Goal: Task Accomplishment & Management: Complete application form

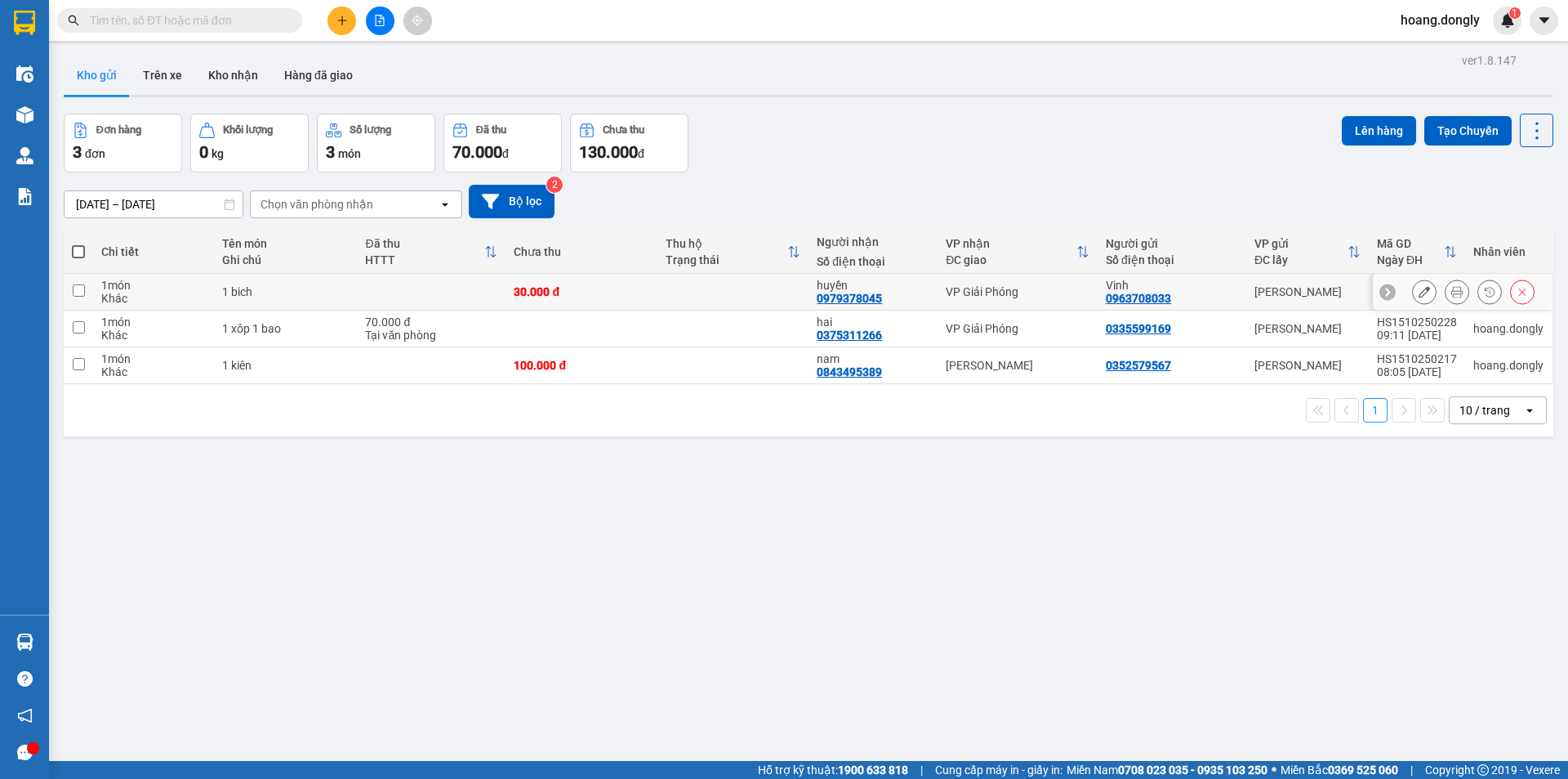
click at [448, 291] on td at bounding box center [431, 292] width 148 height 37
checkbox input "true"
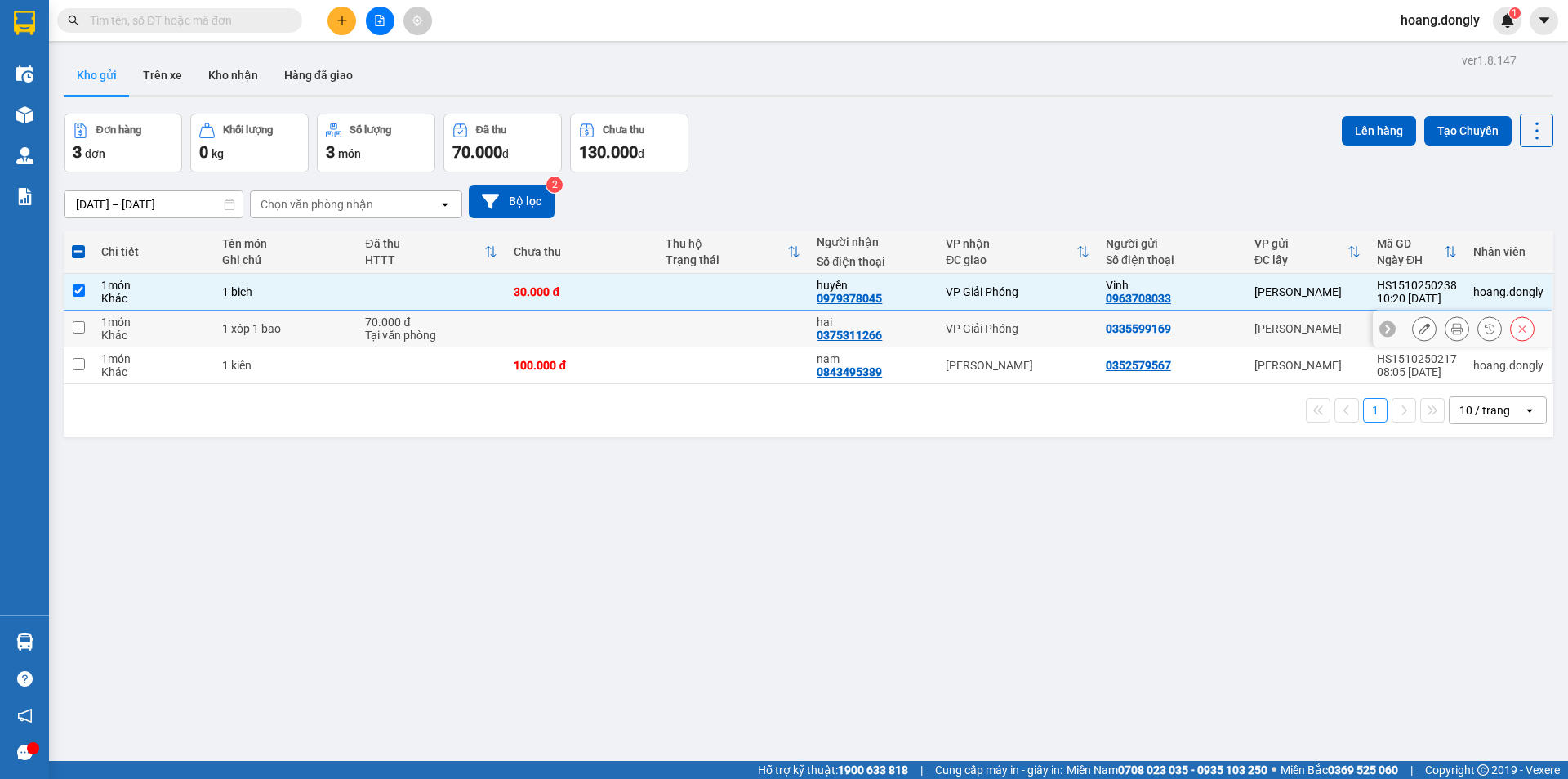
click at [463, 325] on div "70.000 đ" at bounding box center [431, 322] width 132 height 13
checkbox input "true"
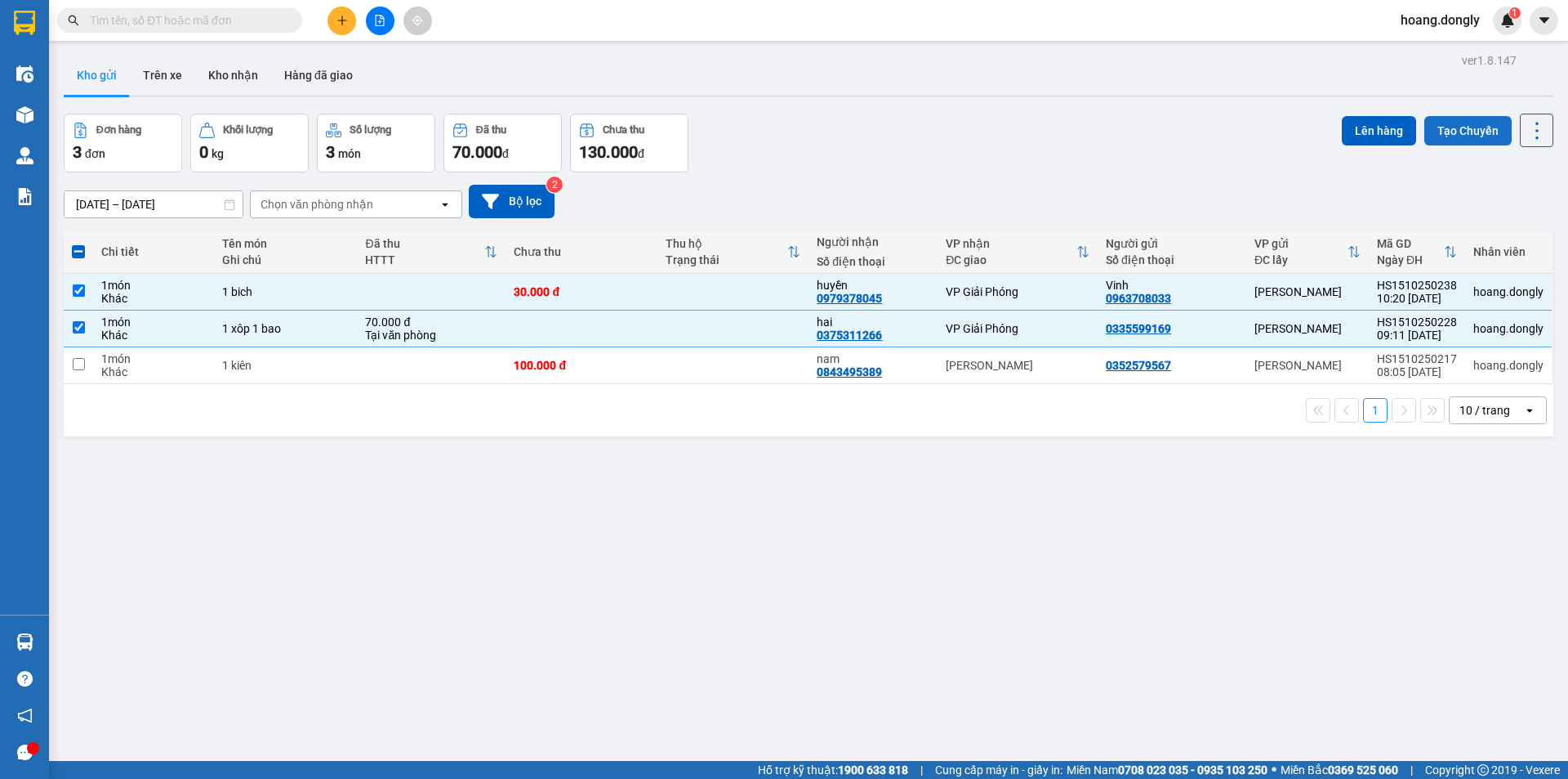
click at [1434, 136] on button "Tạo Chuyến" at bounding box center [1467, 131] width 87 height 29
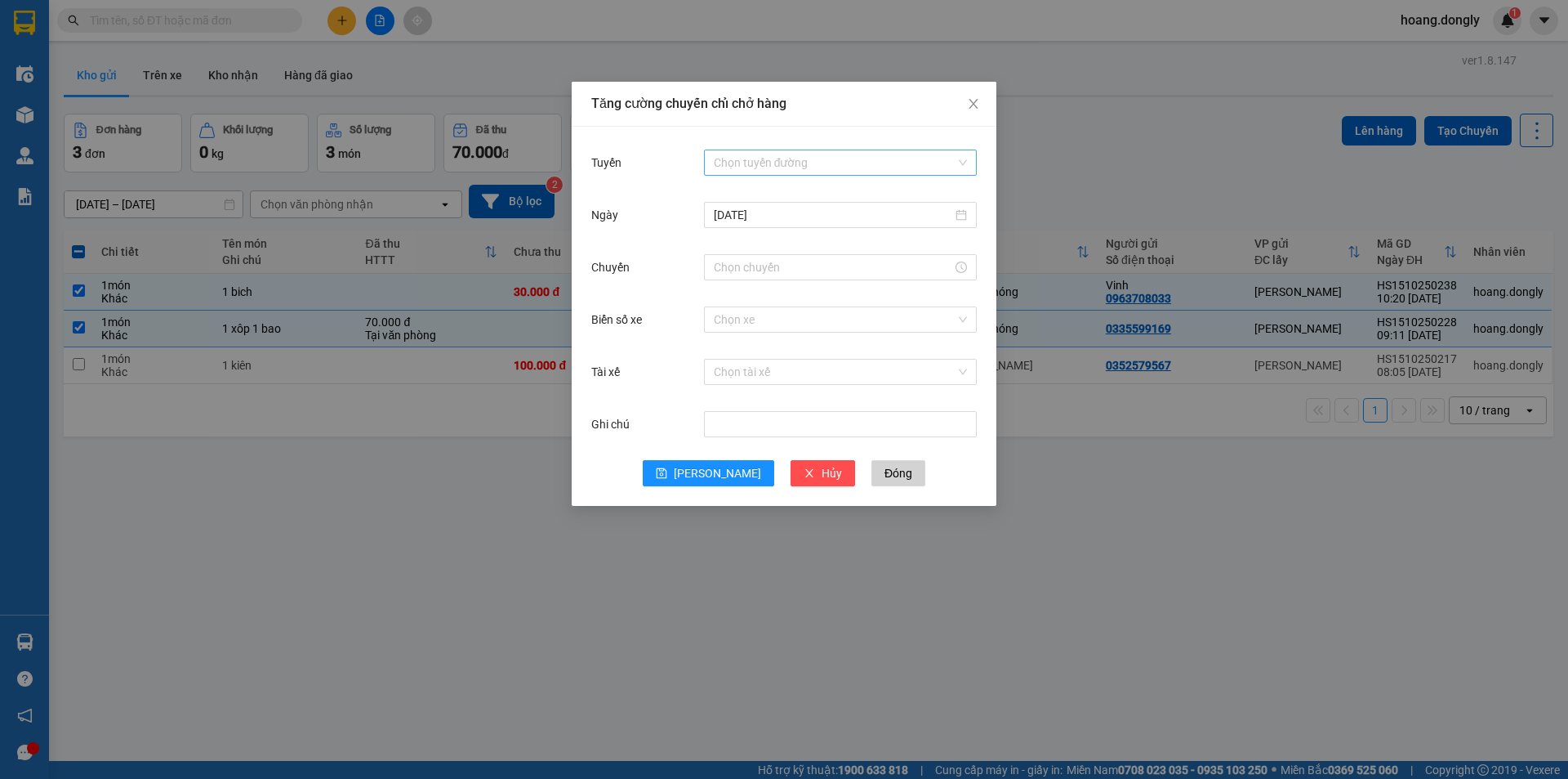
click at [738, 157] on input "Tuyến" at bounding box center [834, 162] width 241 height 24
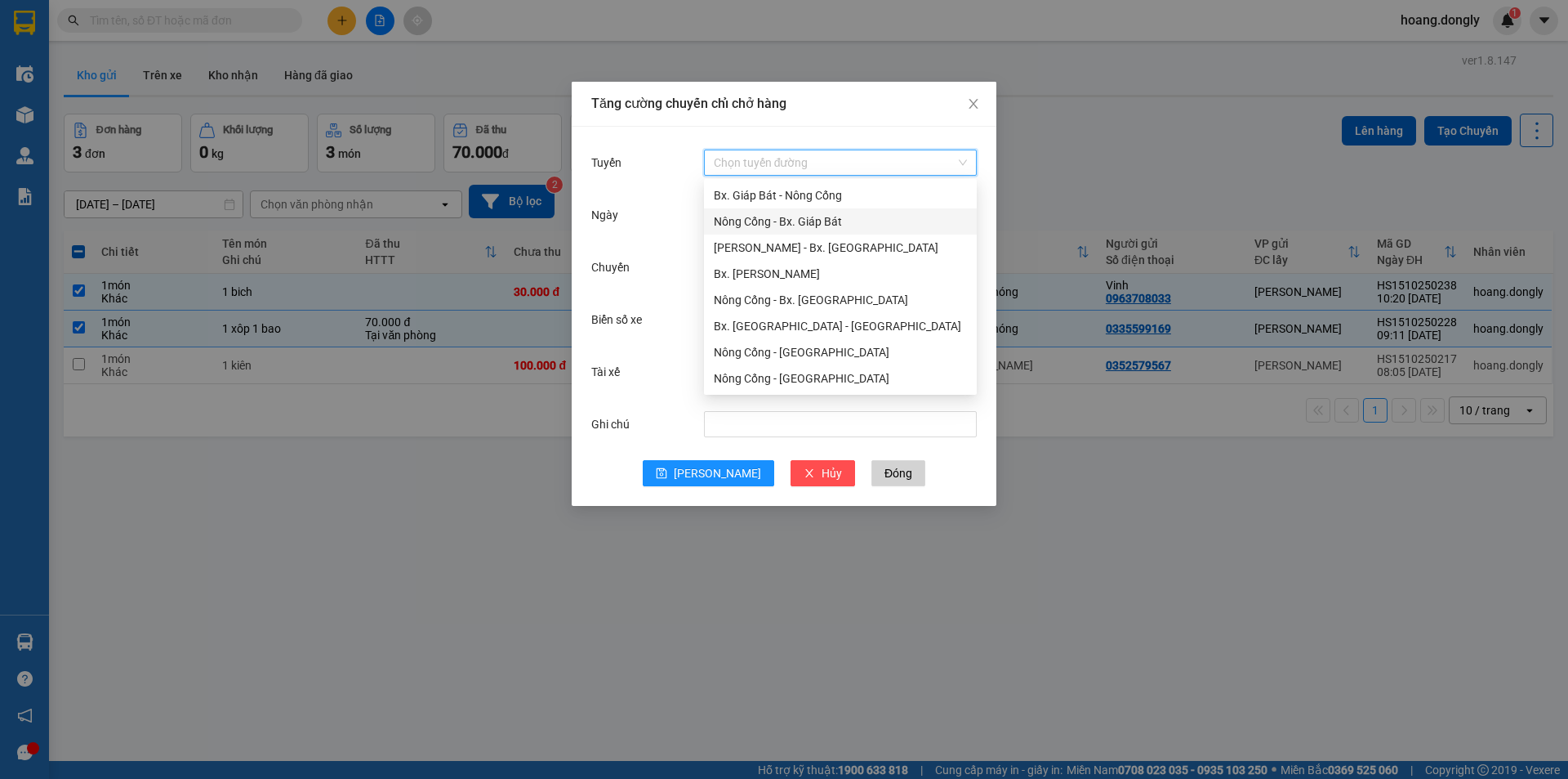
click at [836, 227] on div "Nông Cống - Bx. Giáp Bát" at bounding box center [840, 221] width 253 height 18
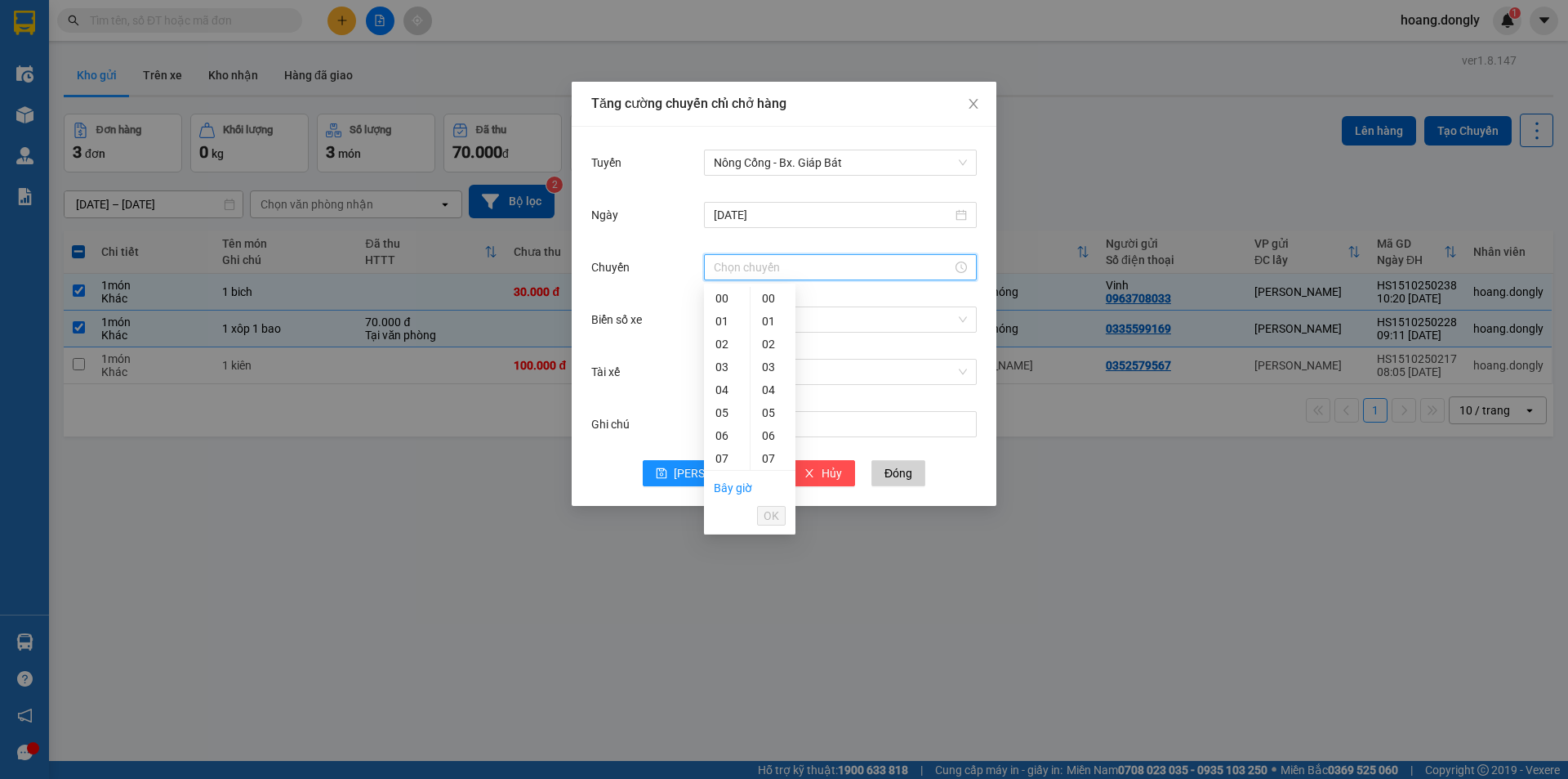
click at [811, 267] on input "Chuyến" at bounding box center [833, 267] width 238 height 18
drag, startPoint x: 723, startPoint y: 441, endPoint x: 749, endPoint y: 436, distance: 26.5
click at [723, 442] on div "10" at bounding box center [727, 445] width 46 height 22
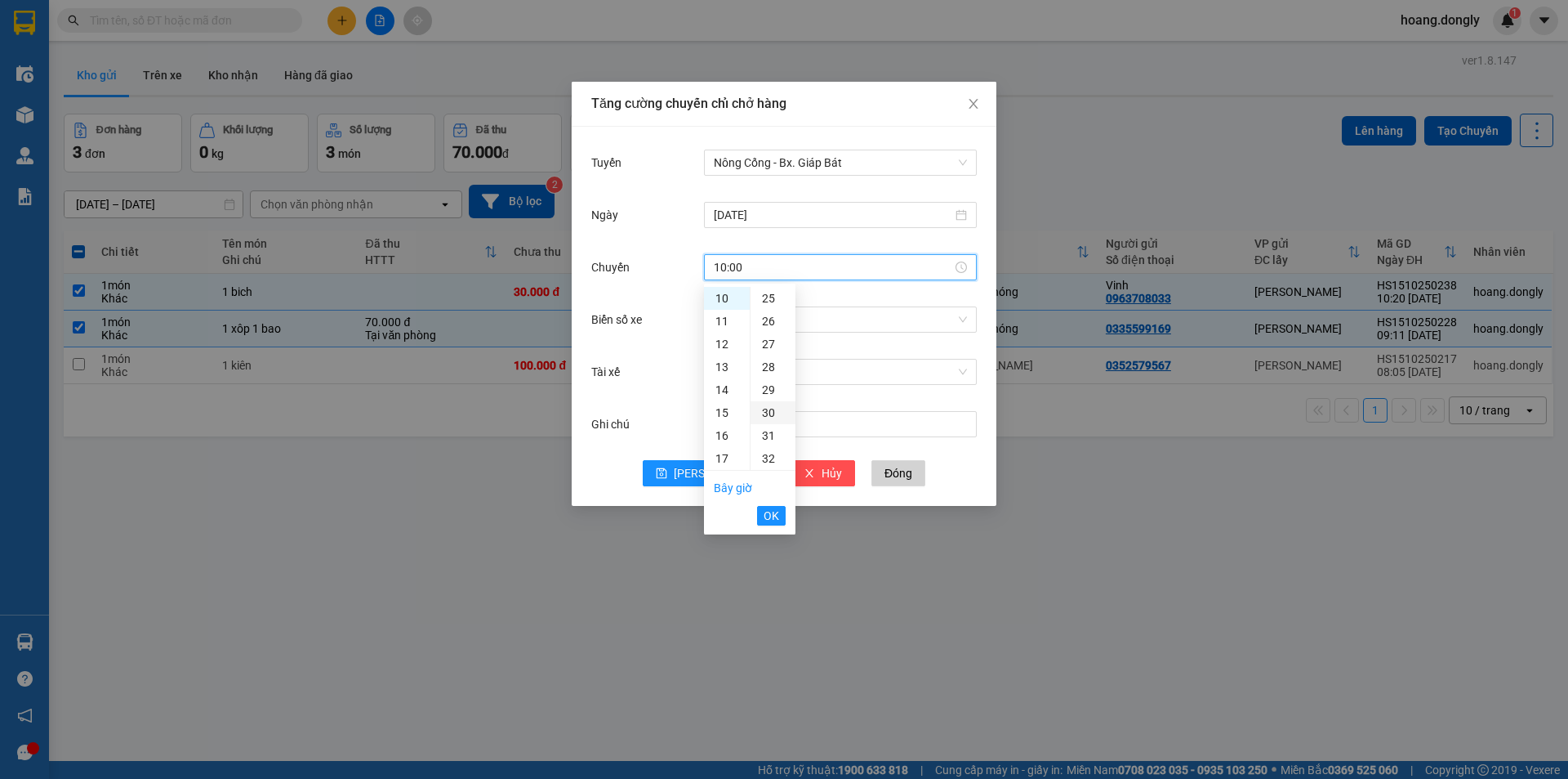
click at [770, 417] on div "30" at bounding box center [773, 411] width 45 height 22
type input "10:30"
click at [768, 515] on span "OK" at bounding box center [772, 515] width 16 height 18
click at [870, 322] on input "Biển số xe" at bounding box center [834, 319] width 241 height 24
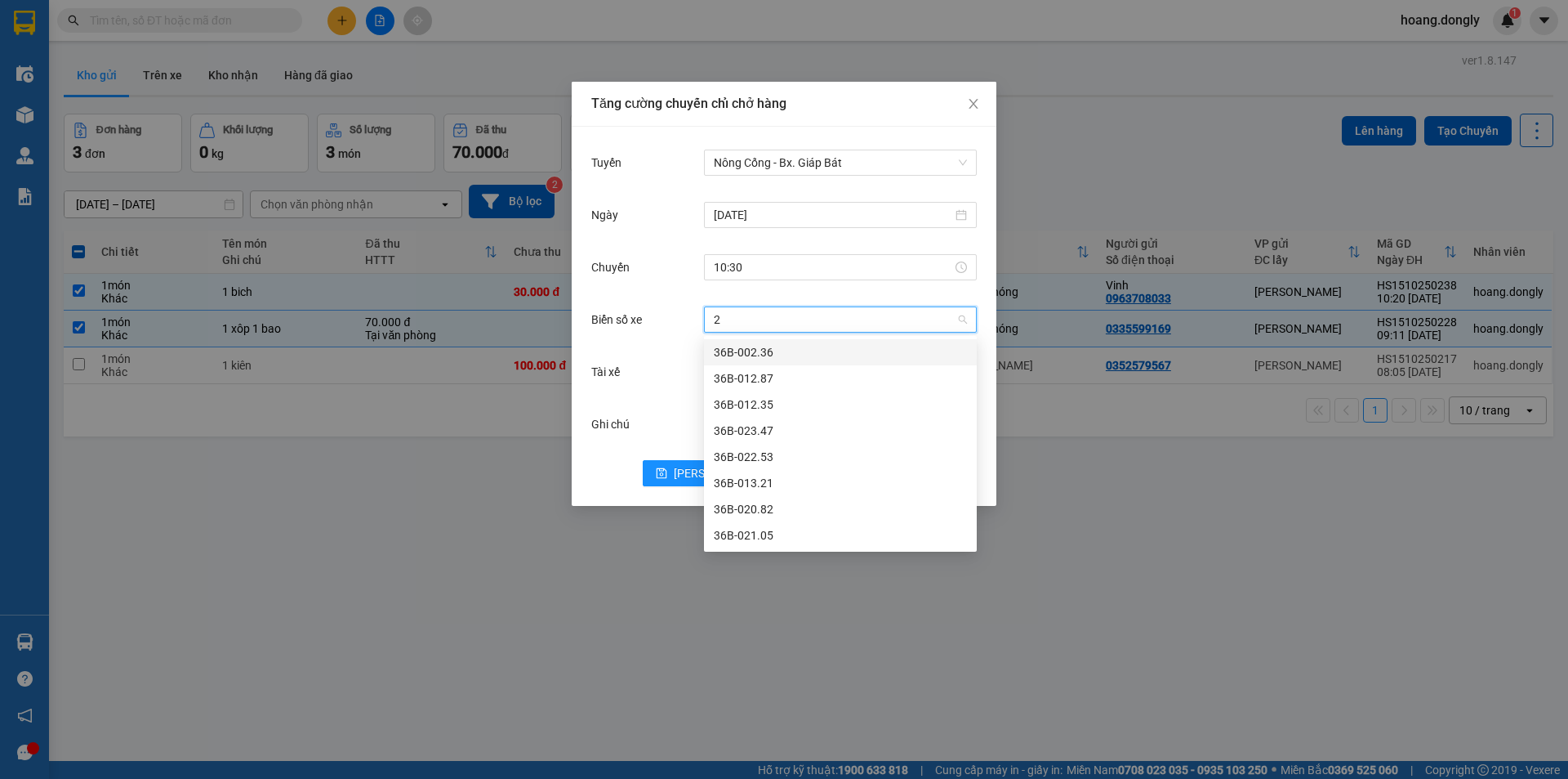
type input "28"
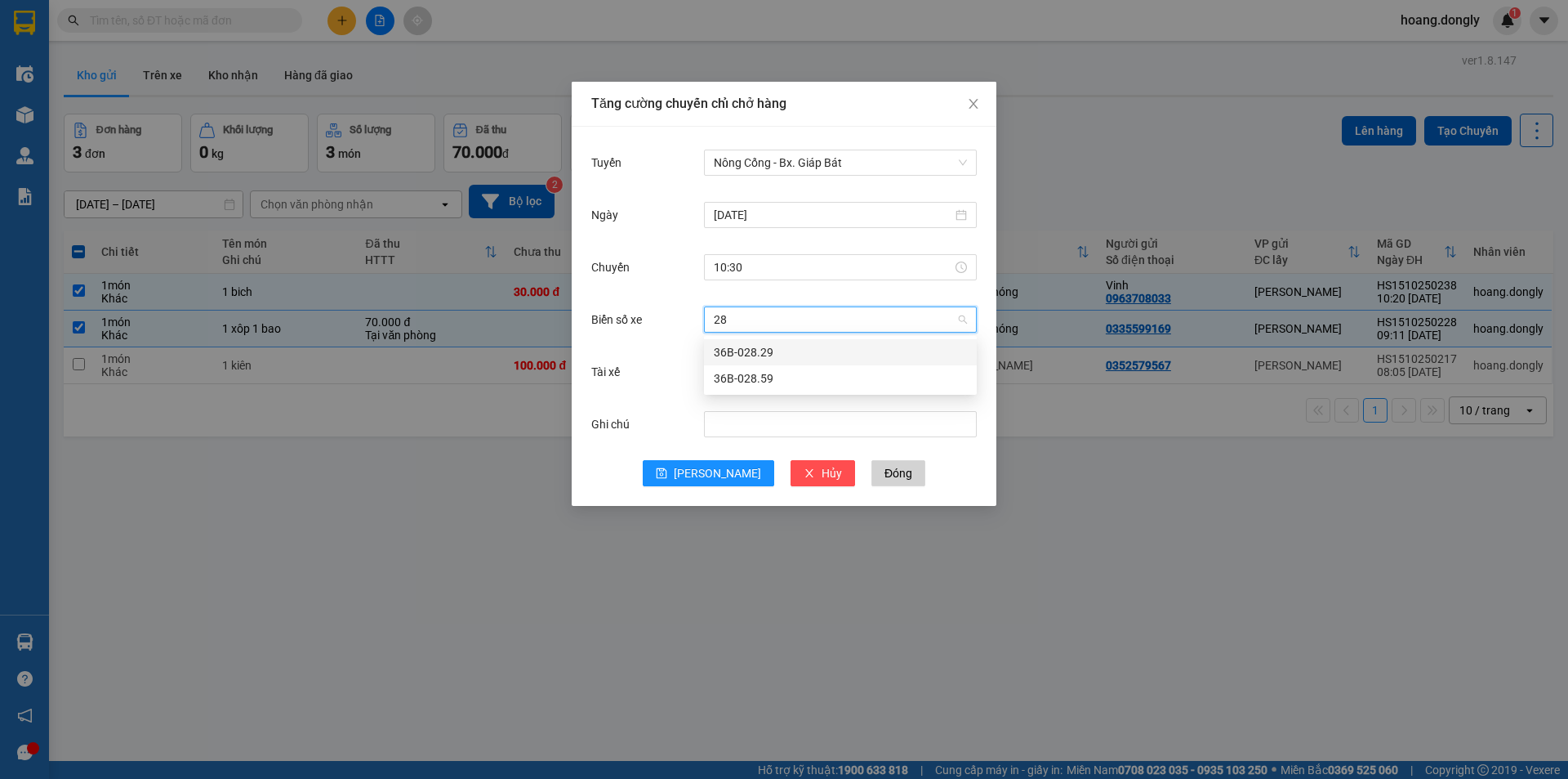
click at [871, 382] on div "36B-028.59" at bounding box center [840, 378] width 253 height 18
click at [847, 372] on input "Tài xế" at bounding box center [834, 371] width 241 height 24
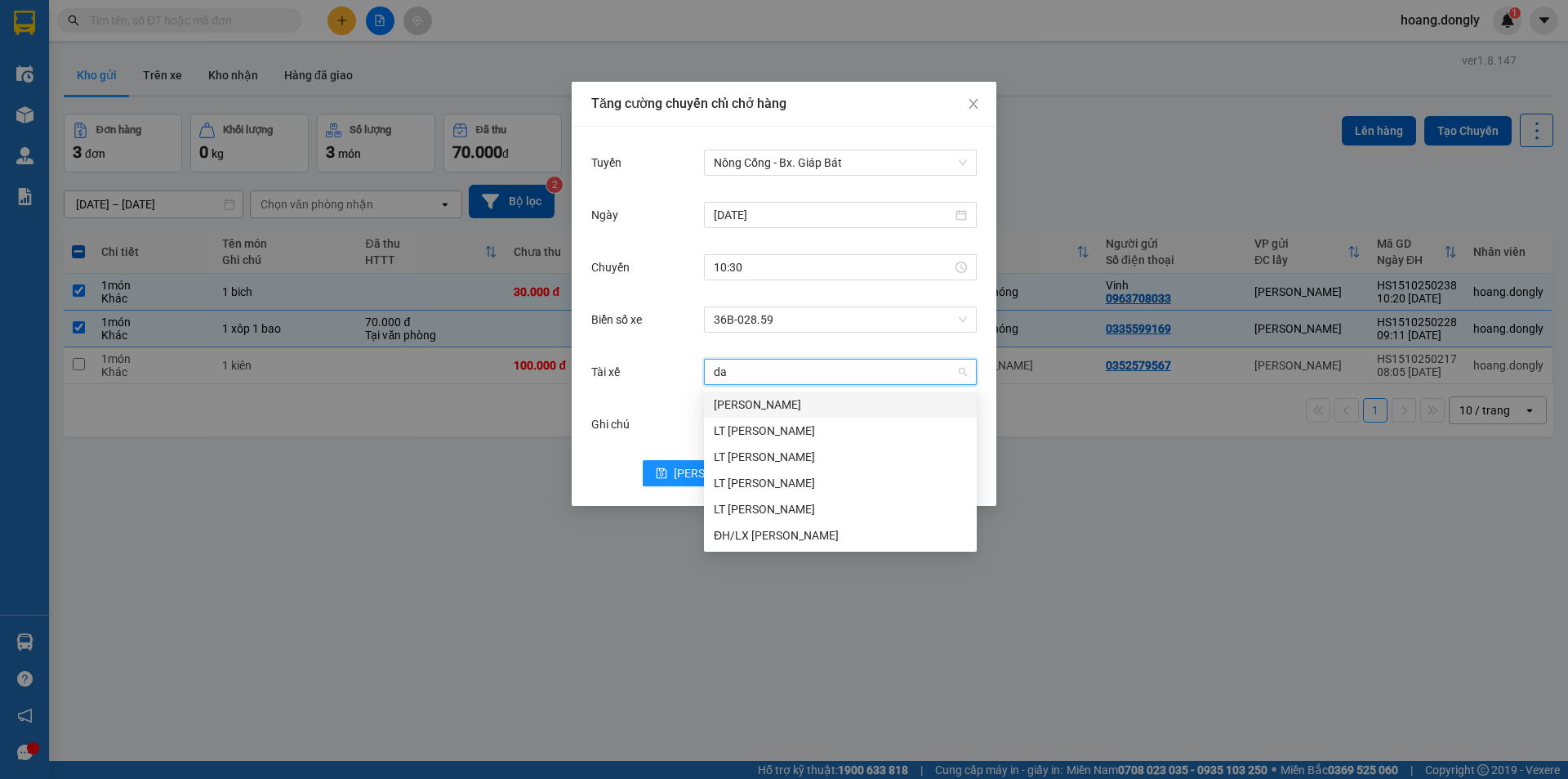
type input "d"
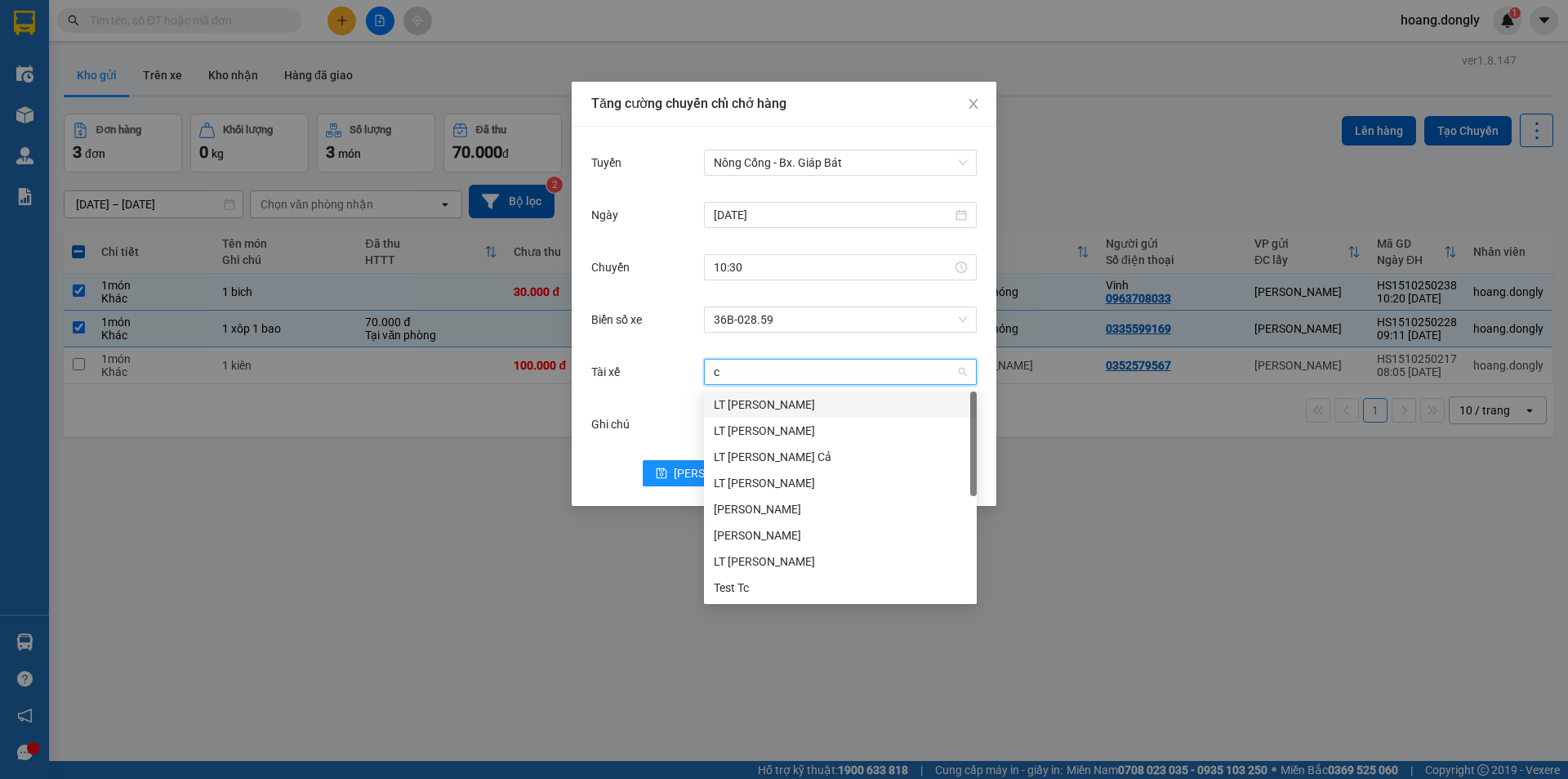
type input "ca"
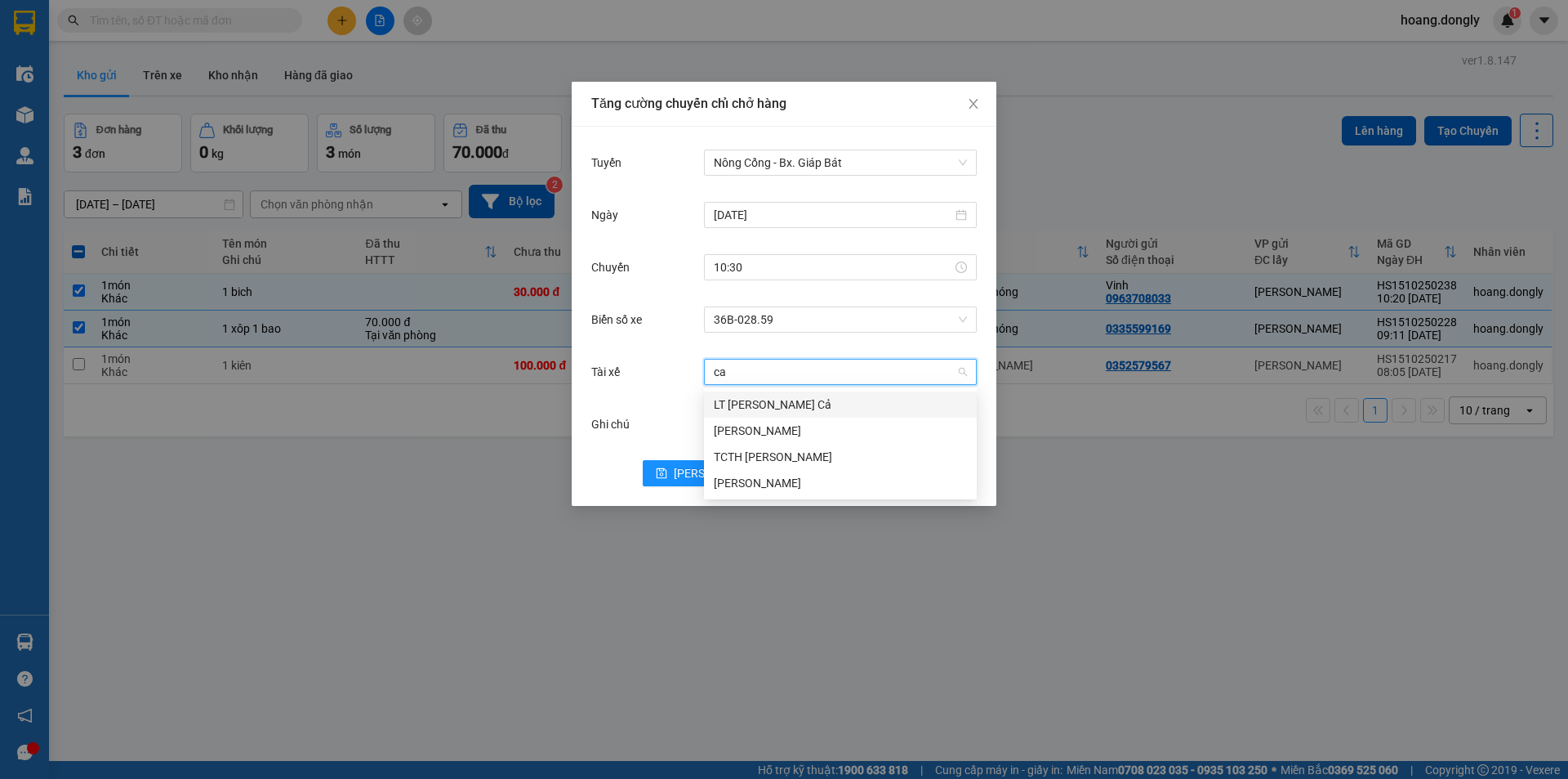
click at [830, 407] on div "LT [PERSON_NAME] Cả" at bounding box center [840, 405] width 253 height 18
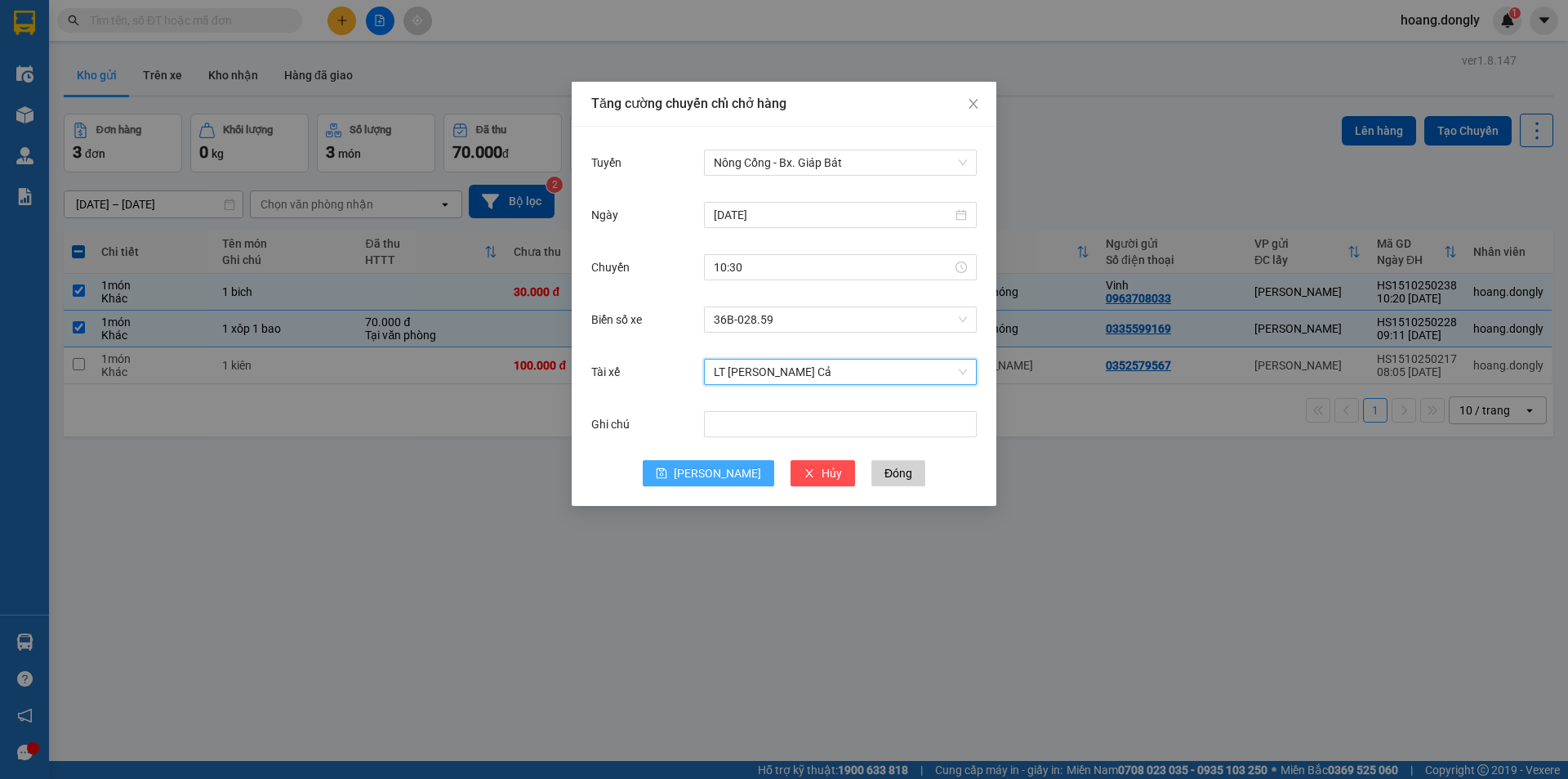
click at [726, 473] on span "[PERSON_NAME]" at bounding box center [717, 473] width 87 height 18
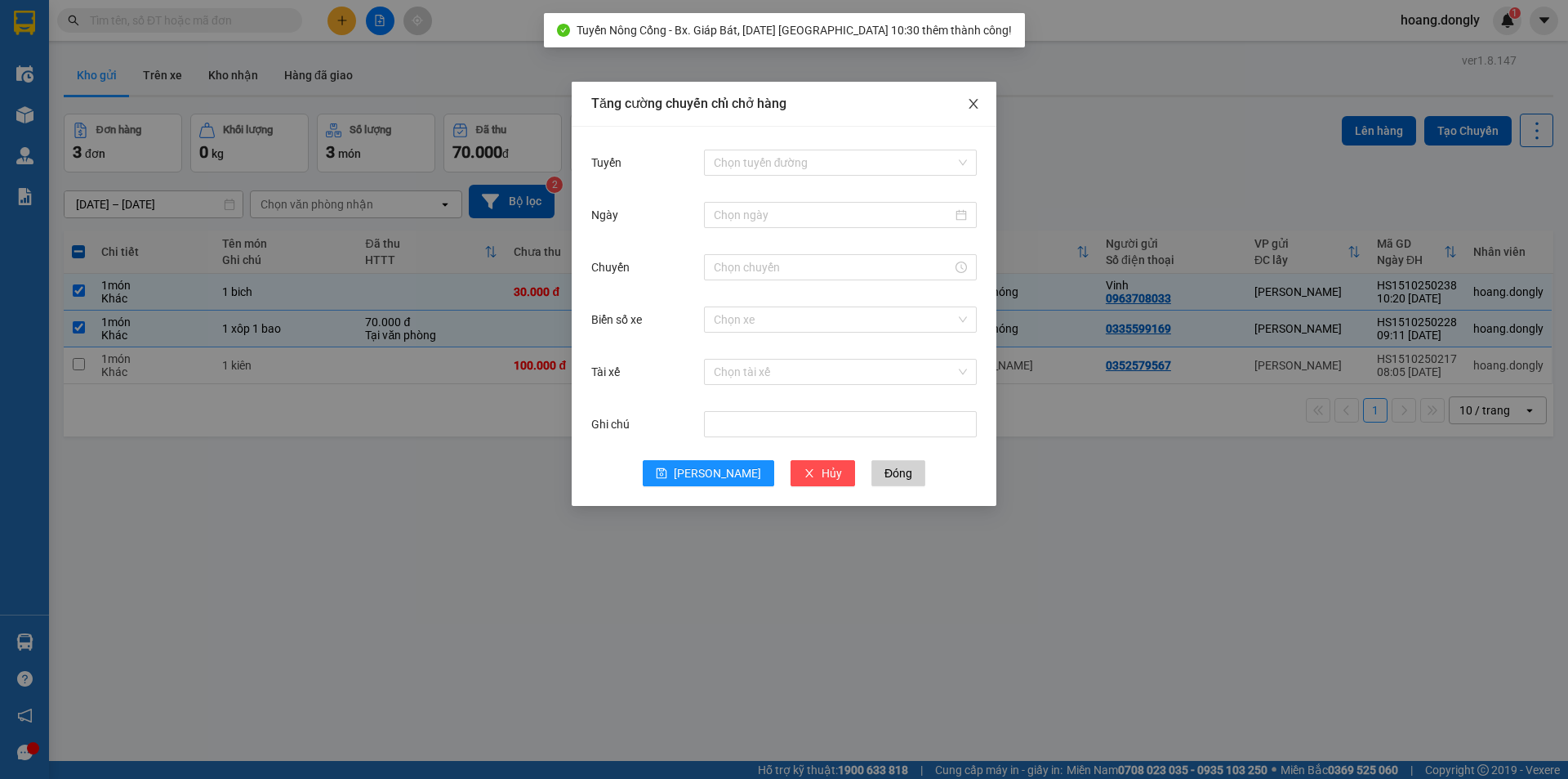
click at [960, 101] on span "Close" at bounding box center [973, 105] width 46 height 46
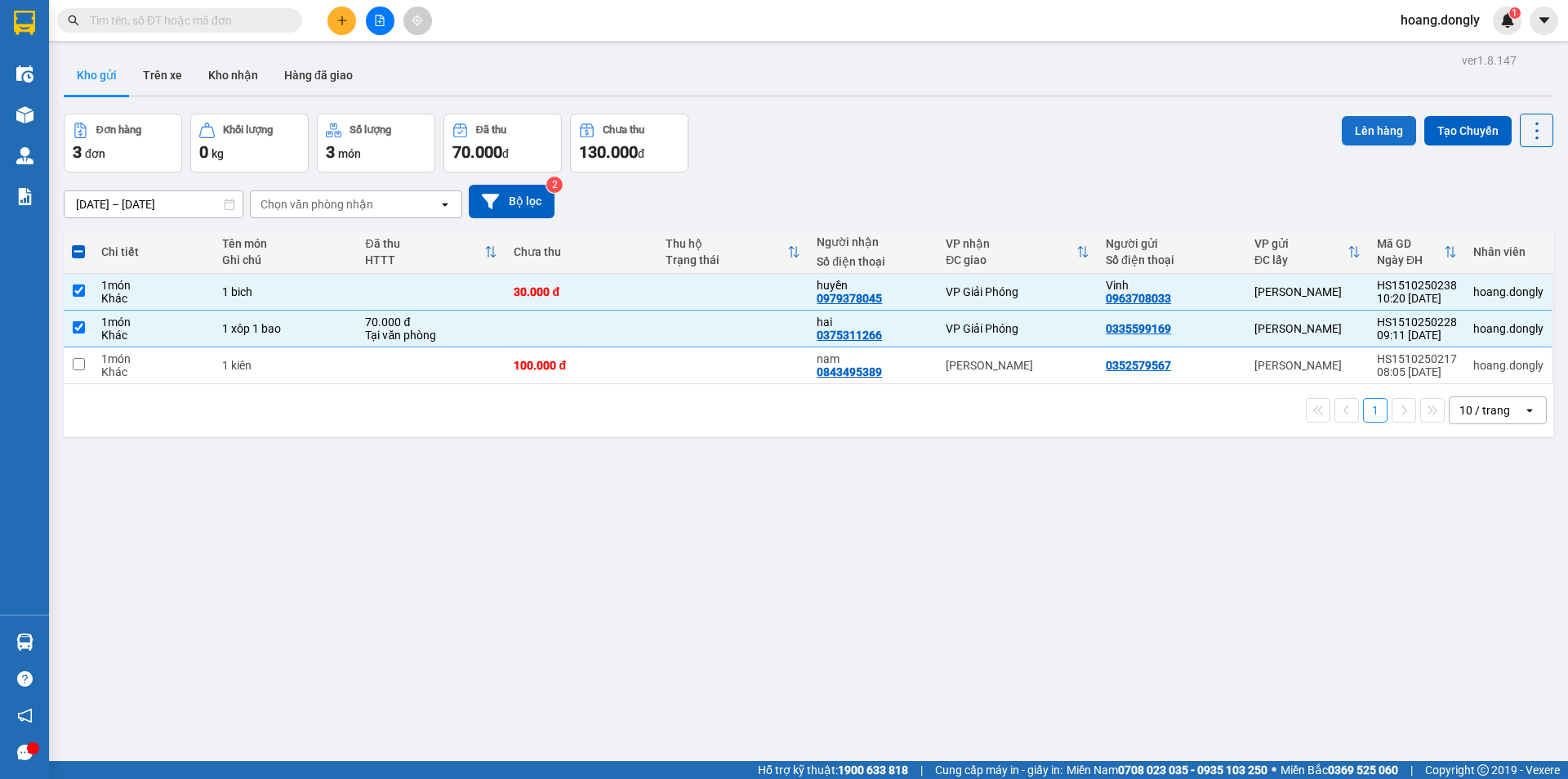
click at [1362, 133] on button "Lên hàng" at bounding box center [1379, 131] width 74 height 29
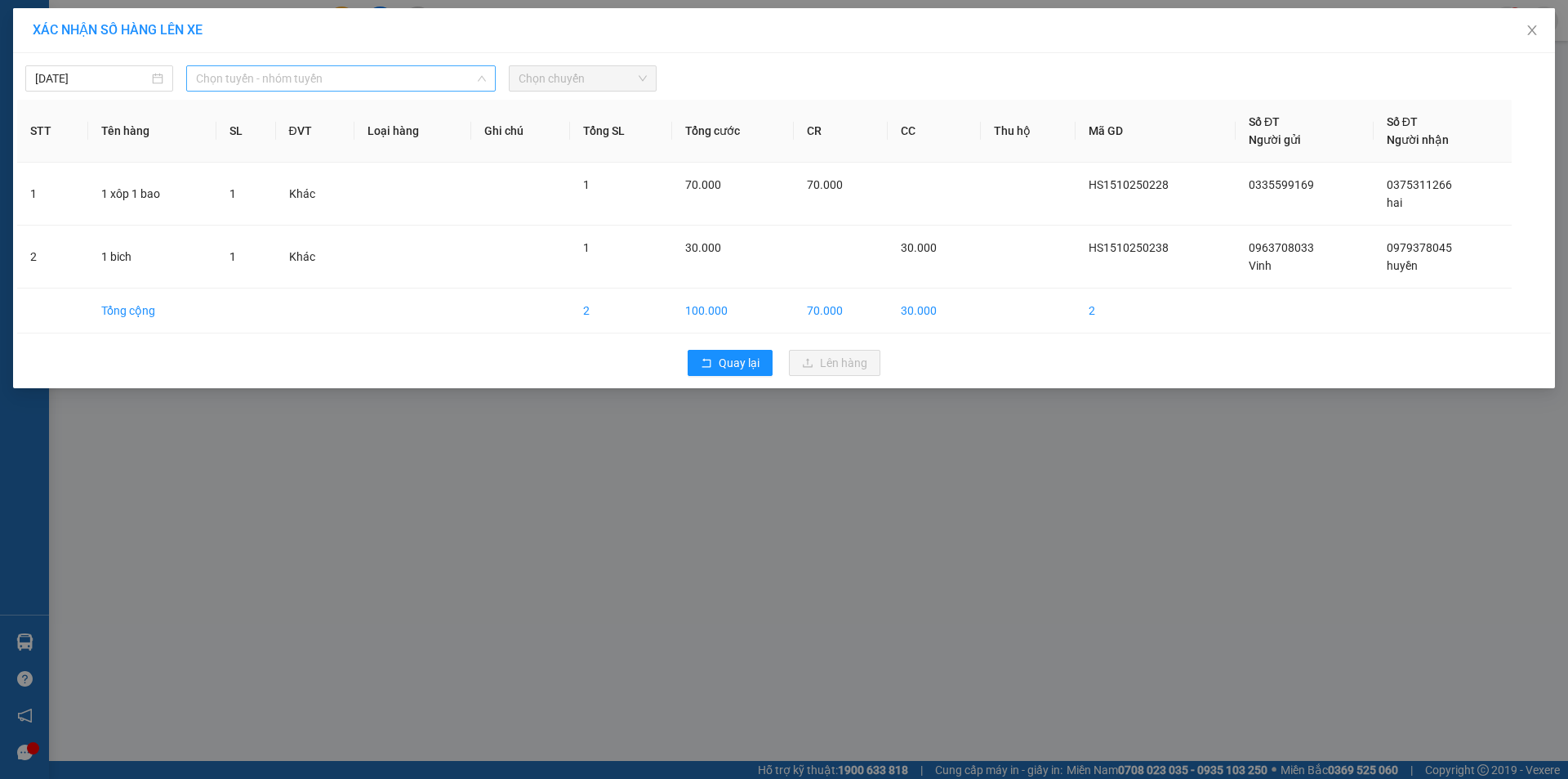
click at [442, 72] on span "Chọn tuyến - nhóm tuyến" at bounding box center [341, 78] width 290 height 24
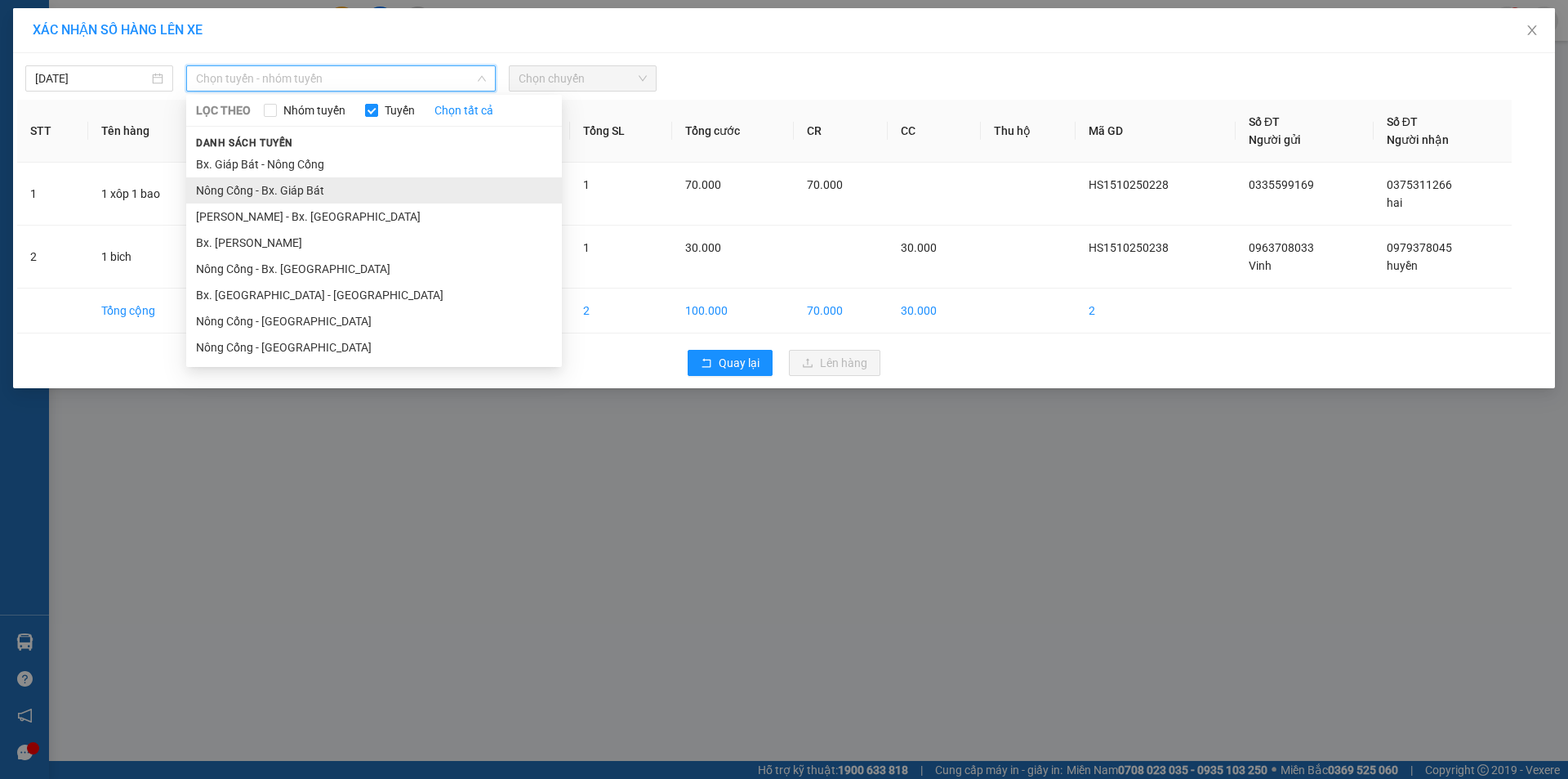
click at [468, 201] on li "Nông Cống - Bx. Giáp Bát" at bounding box center [374, 190] width 376 height 26
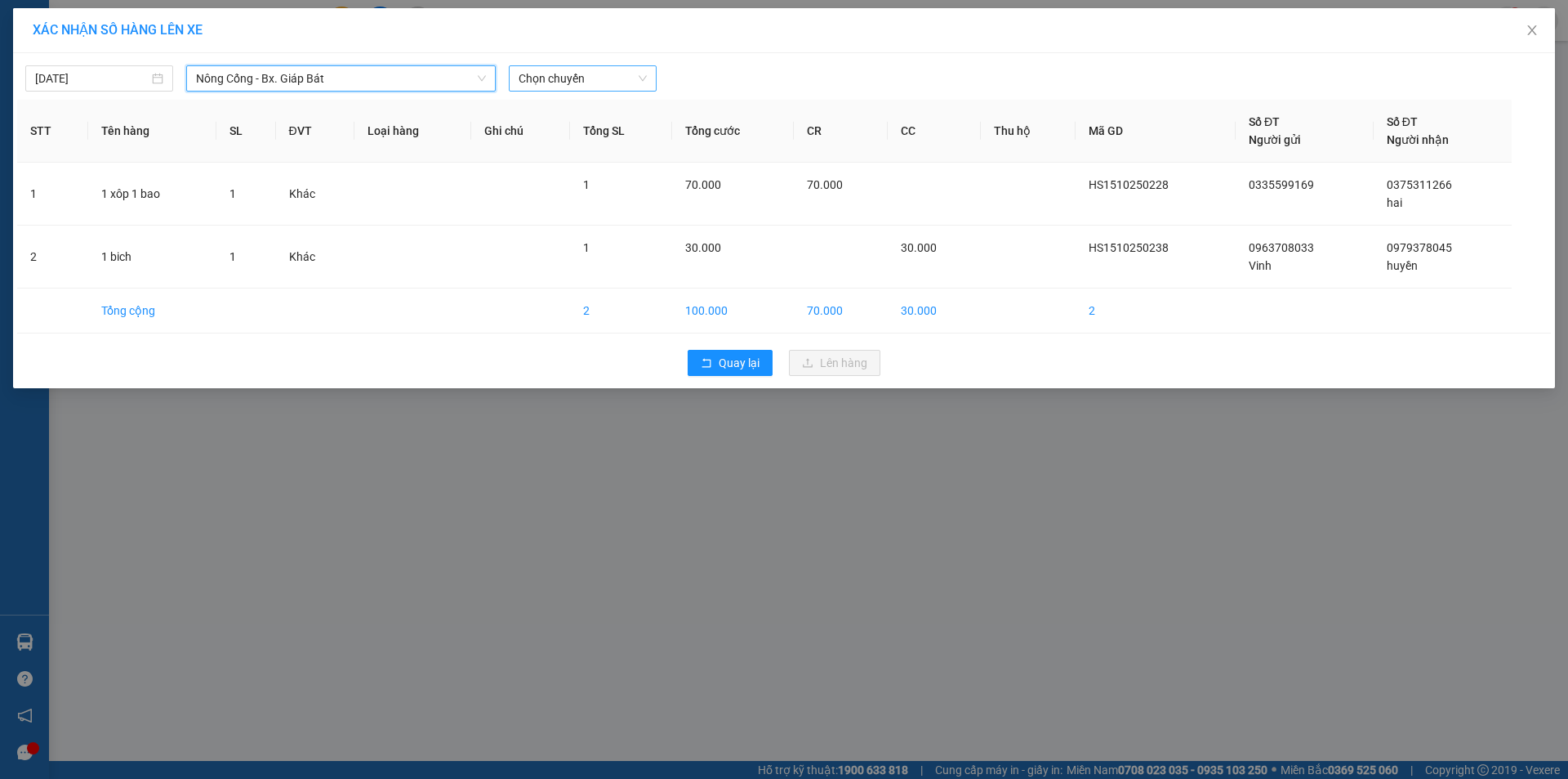
click at [592, 72] on span "Chọn chuyến" at bounding box center [582, 78] width 128 height 24
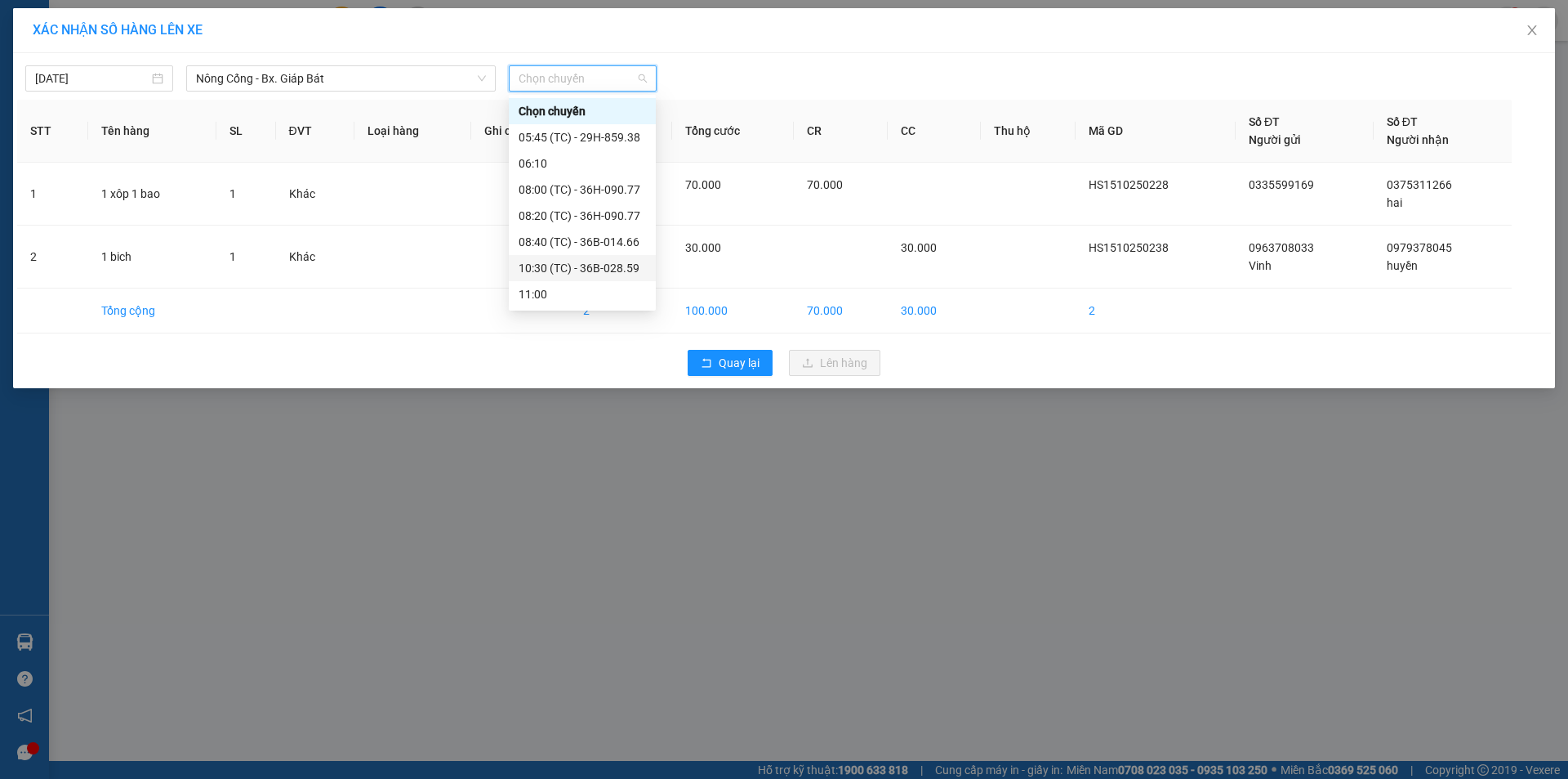
click at [600, 267] on div "10:30 (TC) - 36B-028.59" at bounding box center [582, 268] width 127 height 18
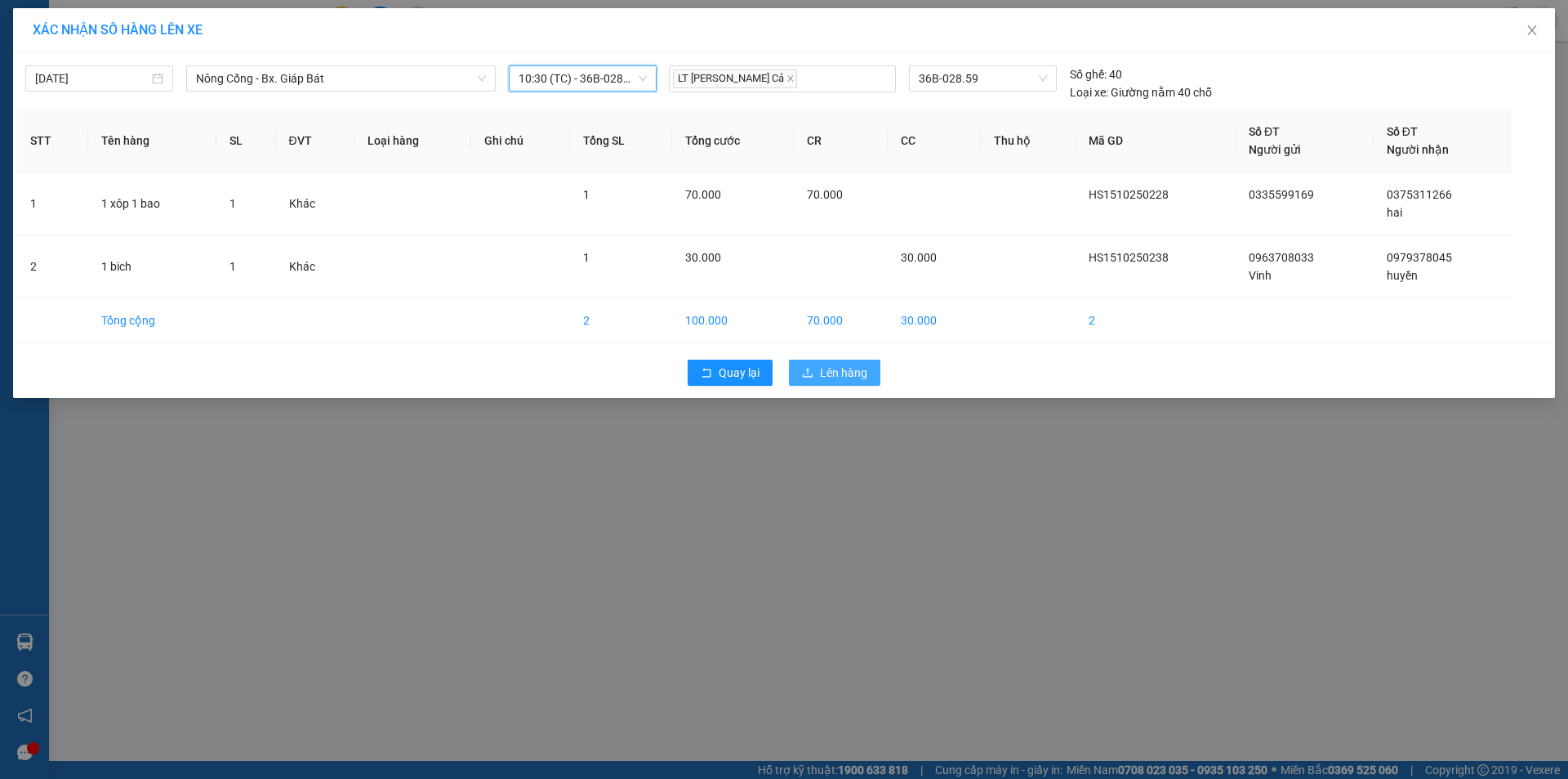
click at [831, 375] on span "Lên hàng" at bounding box center [843, 372] width 47 height 18
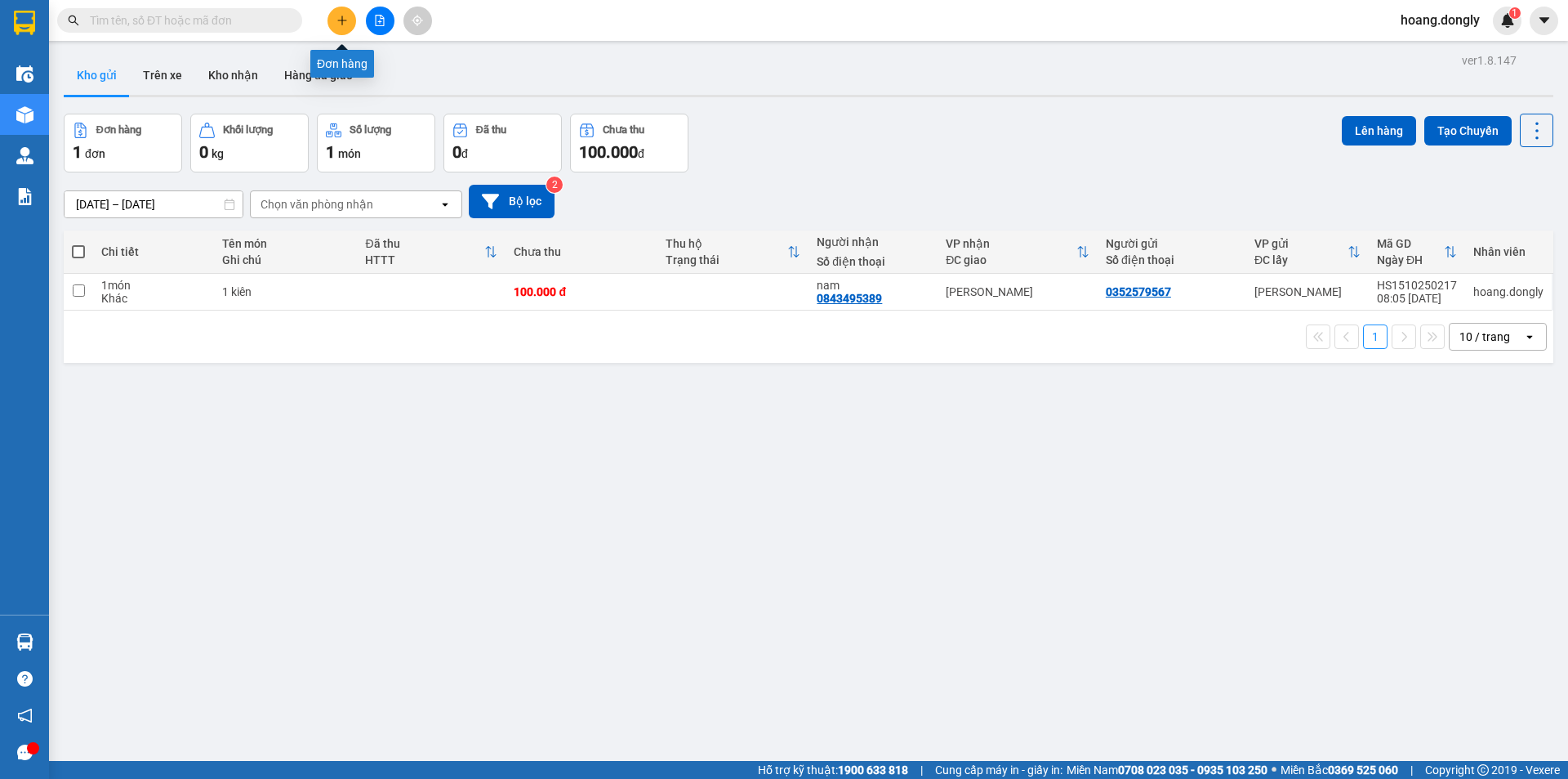
click at [333, 18] on button at bounding box center [341, 21] width 28 height 28
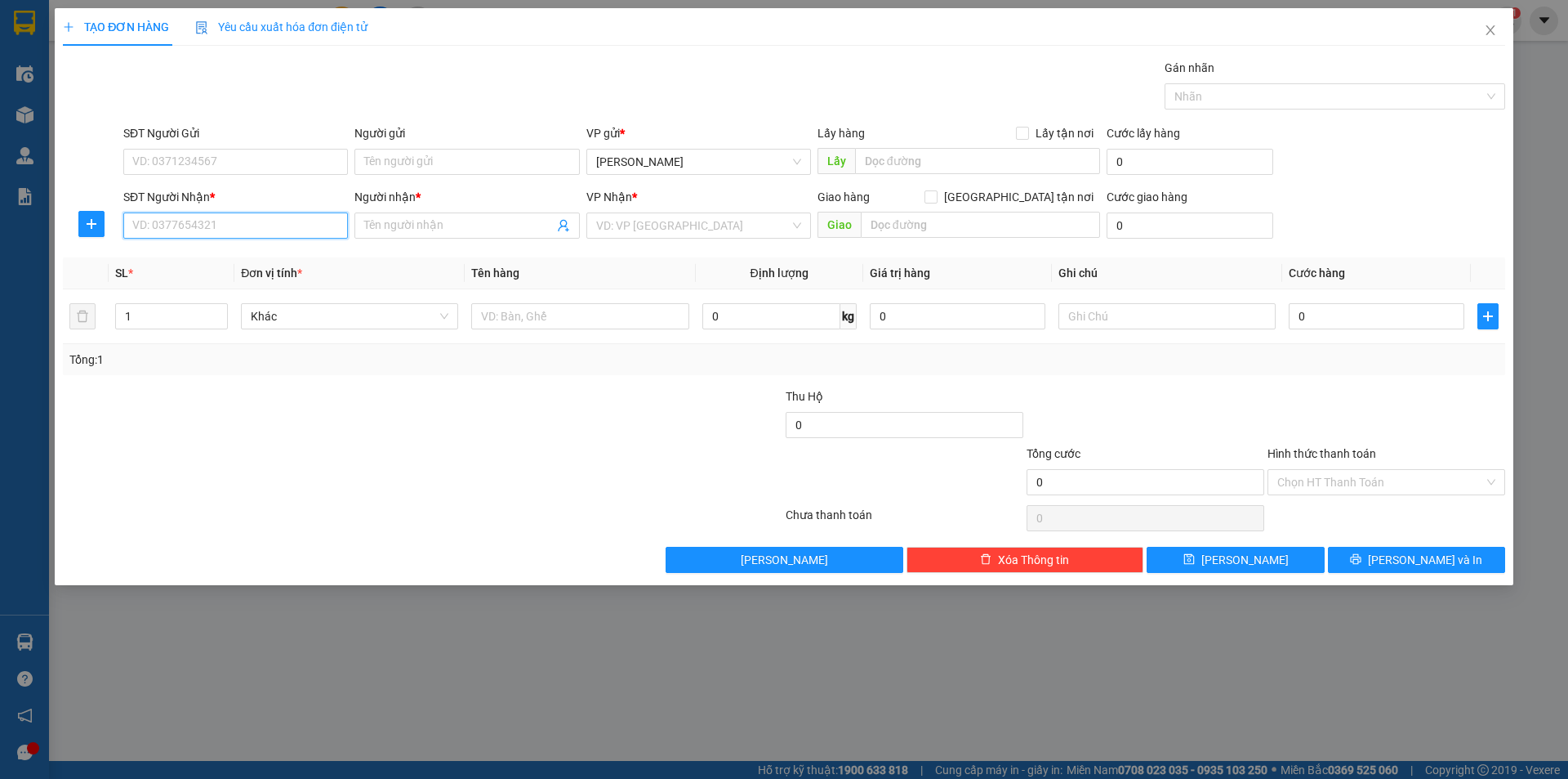
click at [275, 225] on input "SĐT Người Nhận *" at bounding box center [235, 225] width 225 height 26
click at [293, 260] on div "0396979345 - dũng" at bounding box center [235, 258] width 205 height 18
type input "0396979345"
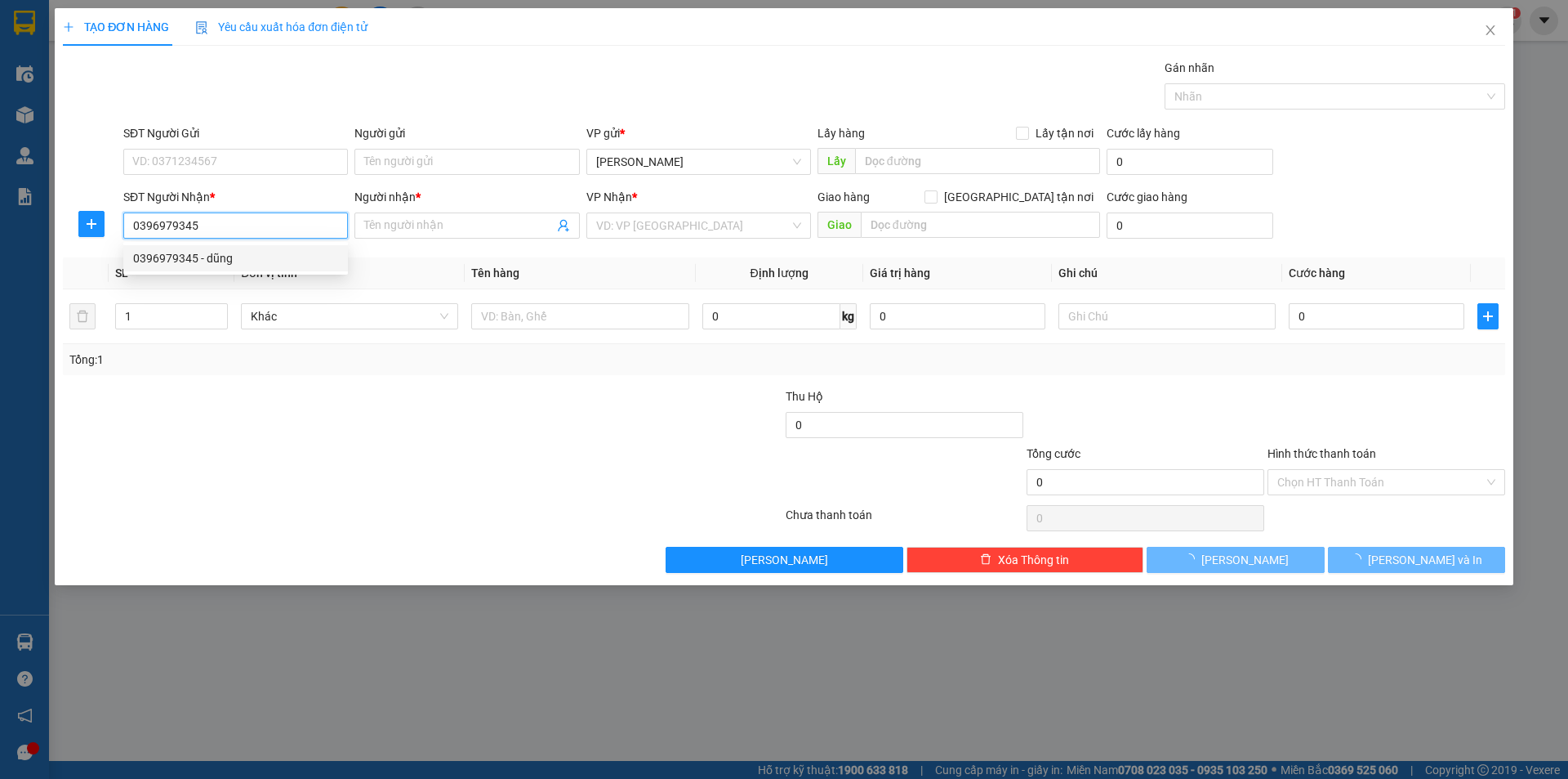
type input "dũng"
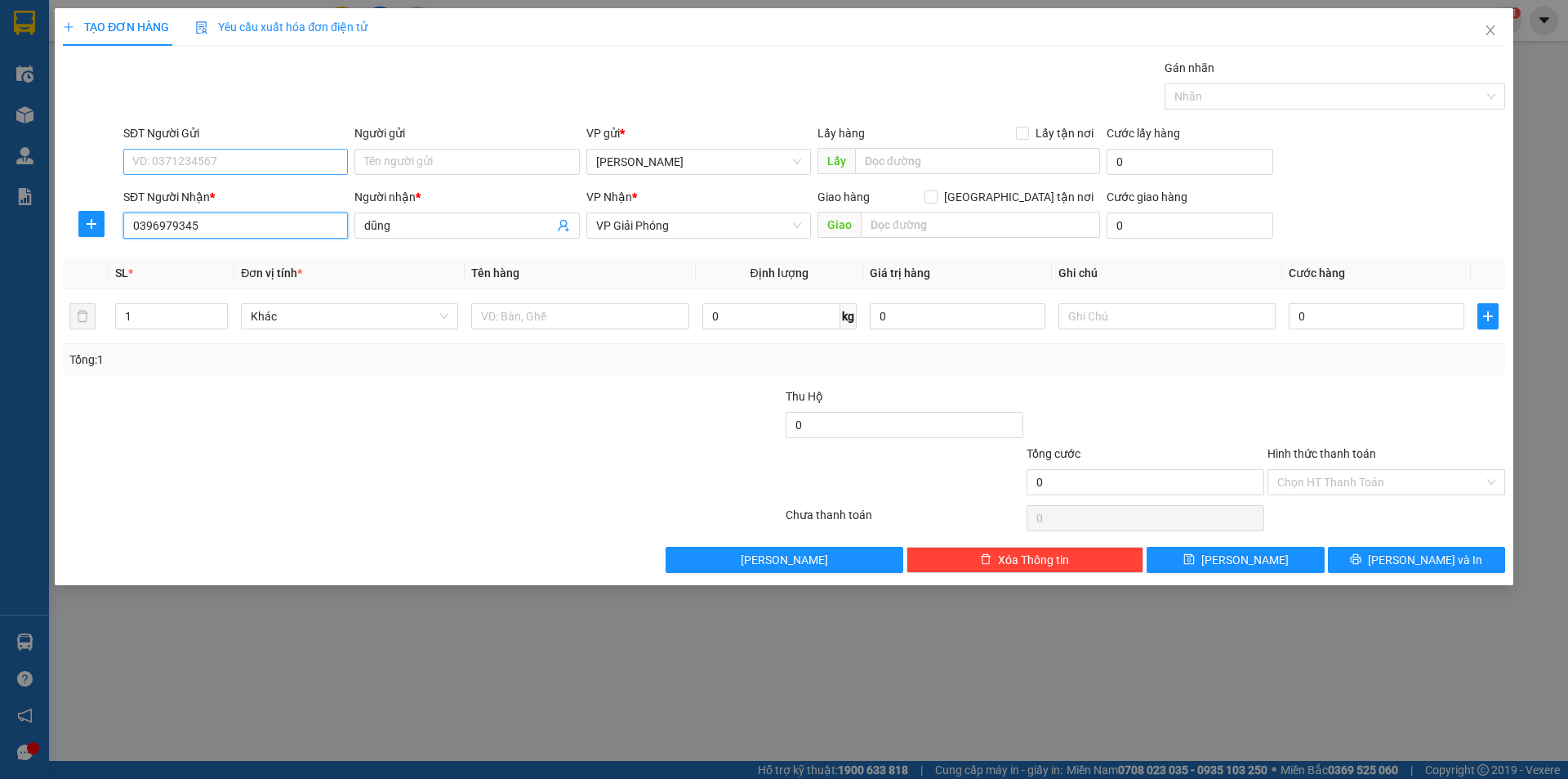
type input "0396979345"
click at [290, 165] on input "SĐT Người Gửi" at bounding box center [235, 161] width 225 height 26
click at [291, 185] on div "0981523338 - duong" at bounding box center [235, 195] width 225 height 26
type input "0981523338"
type input "duong"
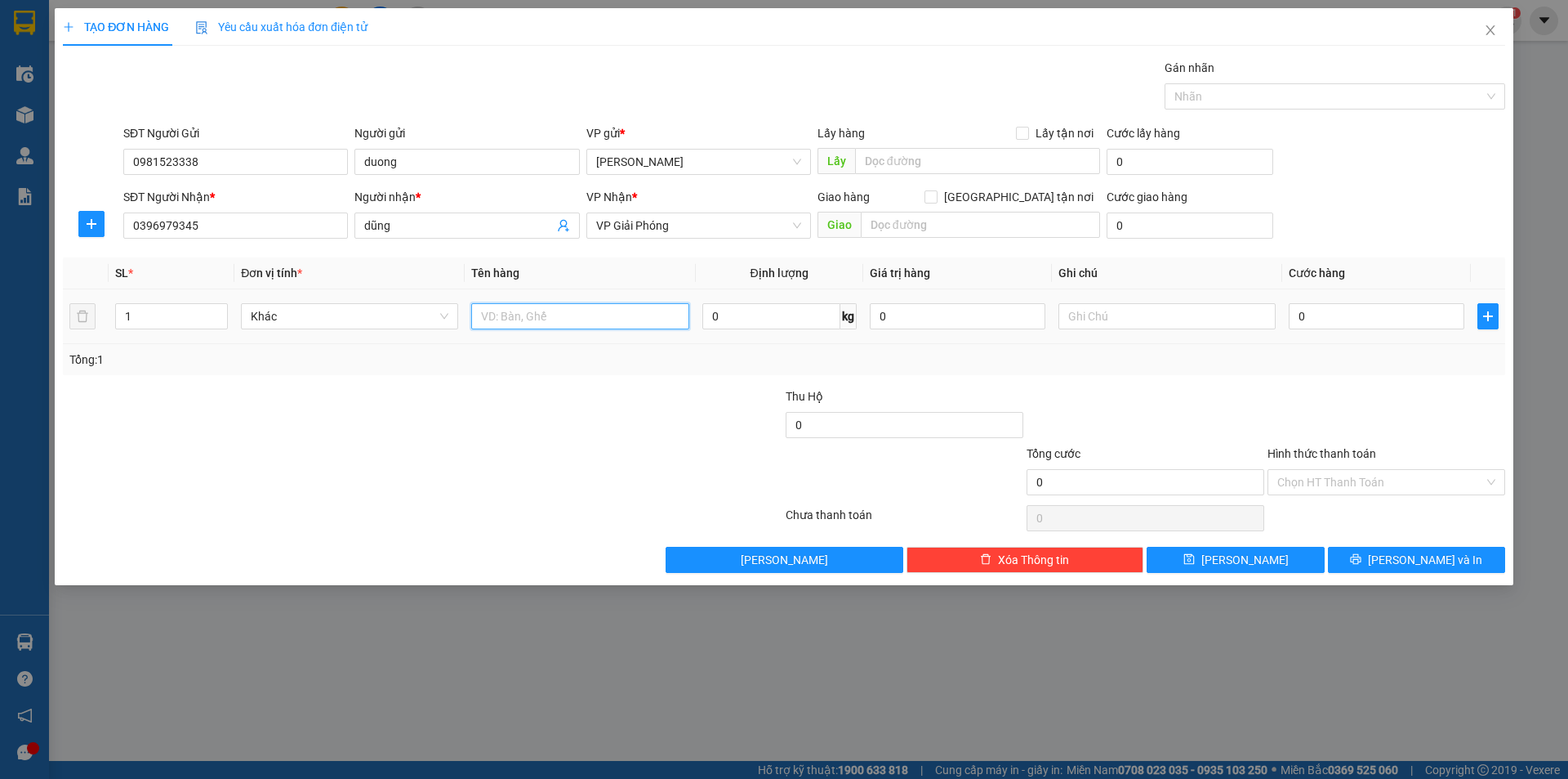
click at [573, 326] on input "text" at bounding box center [579, 316] width 217 height 26
type input "2 bao 1 hôp"
drag, startPoint x: 615, startPoint y: 414, endPoint x: 600, endPoint y: 386, distance: 31.8
click at [615, 413] on div at bounding box center [663, 415] width 241 height 58
click at [1293, 312] on input "0" at bounding box center [1377, 316] width 176 height 26
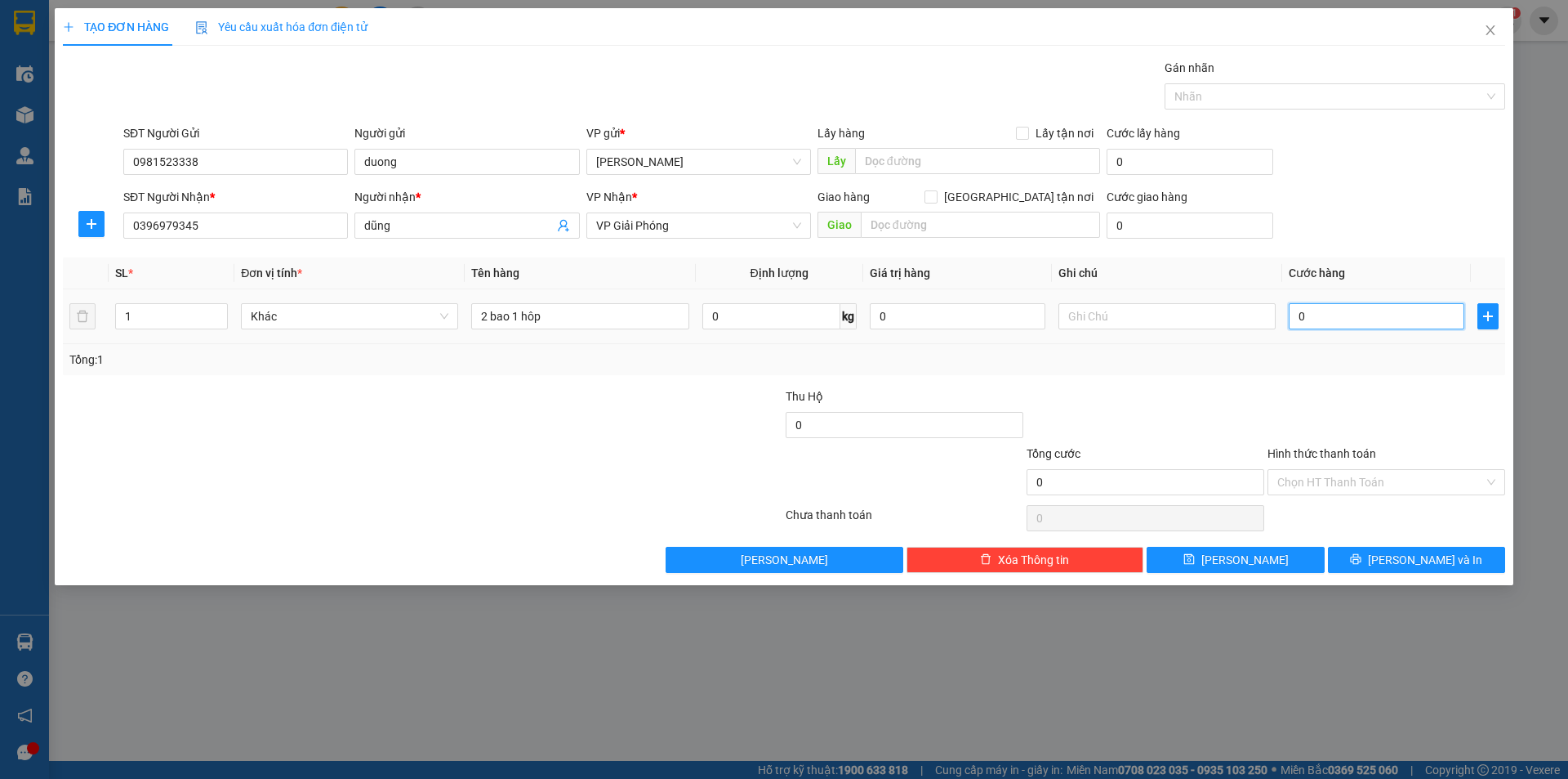
type input "10"
type input "130"
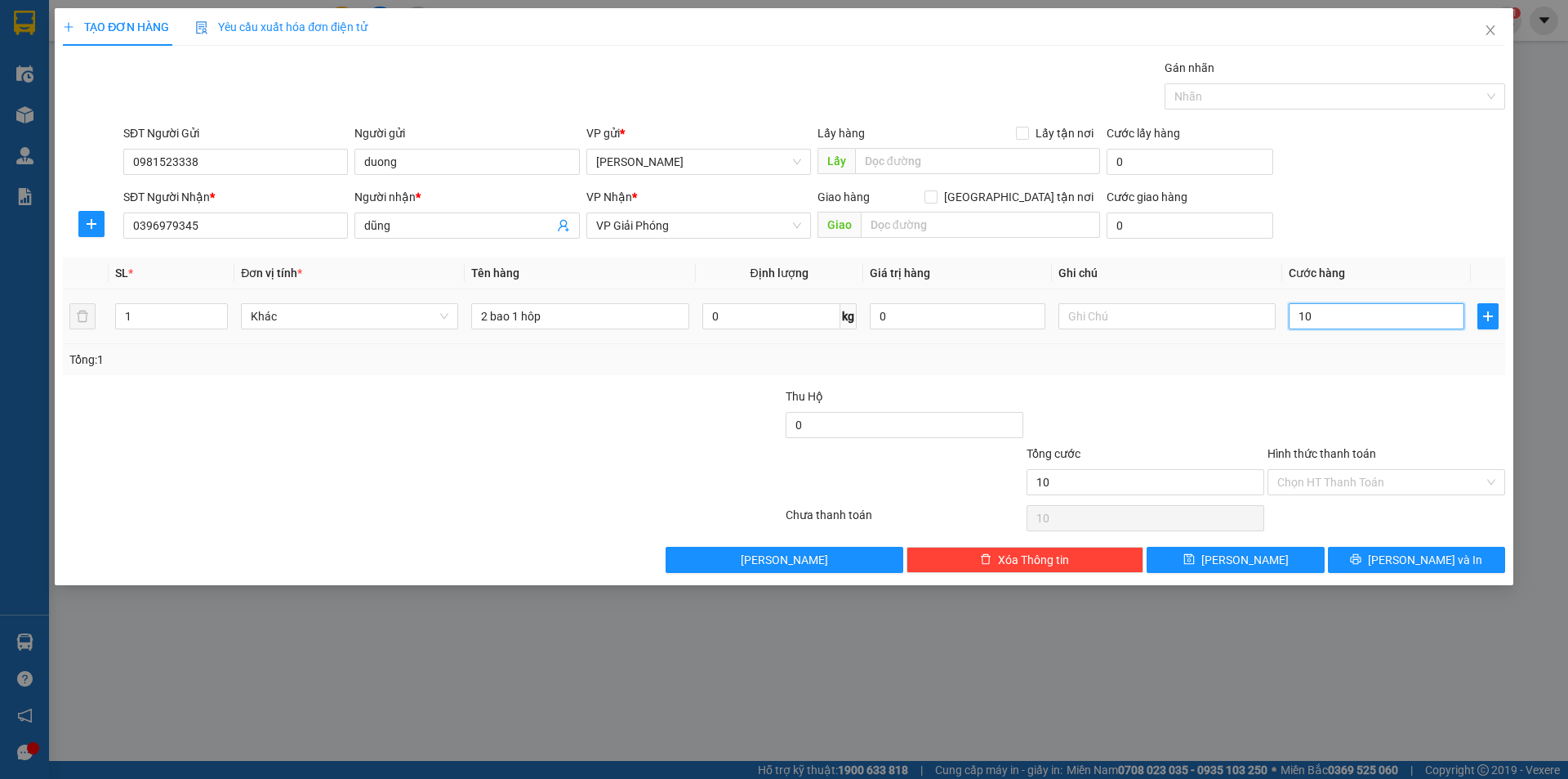
type input "130"
click at [1307, 392] on div at bounding box center [1386, 415] width 241 height 58
type input "130.000"
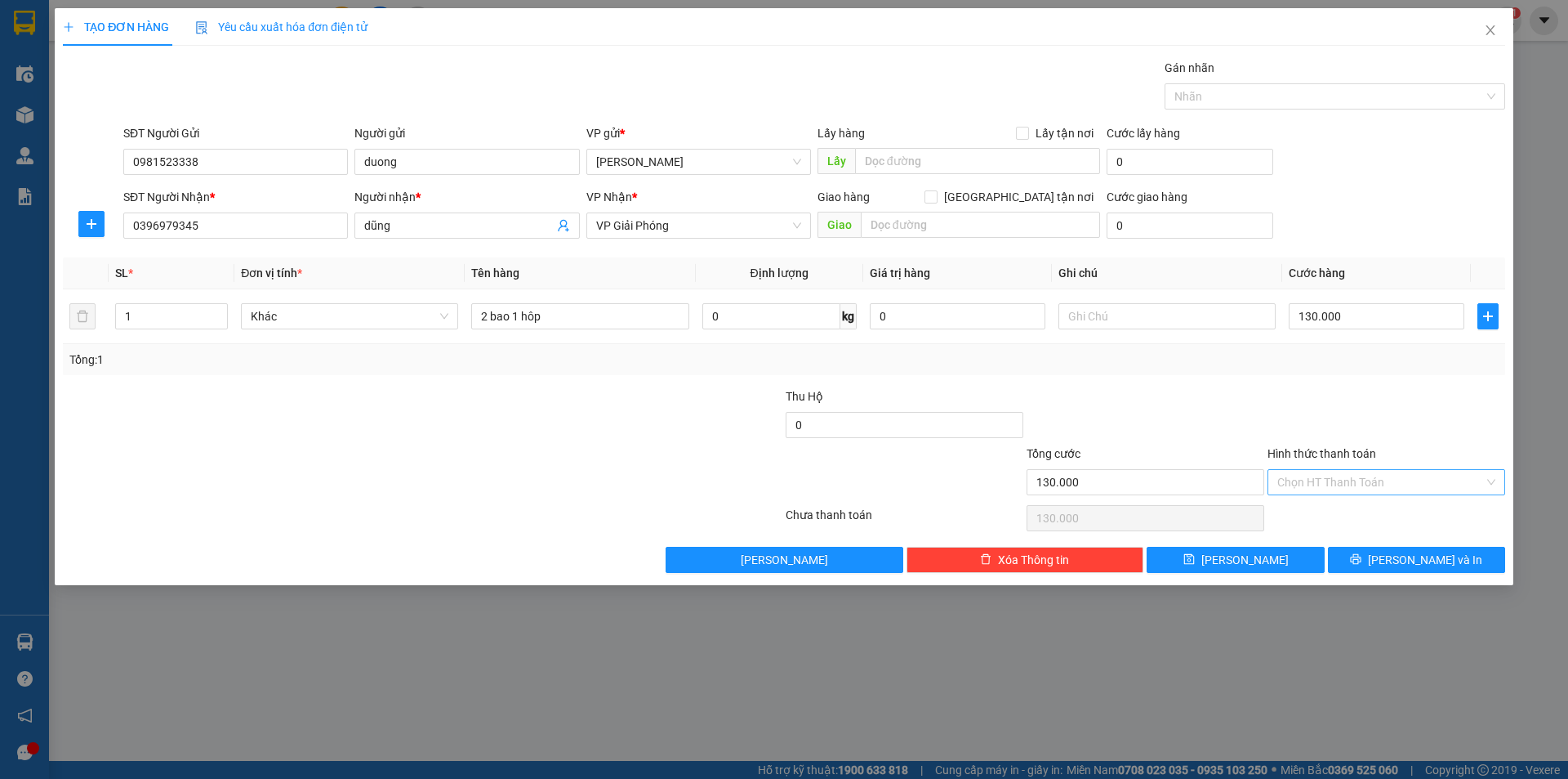
click at [1350, 489] on input "Hình thức thanh toán" at bounding box center [1381, 482] width 207 height 24
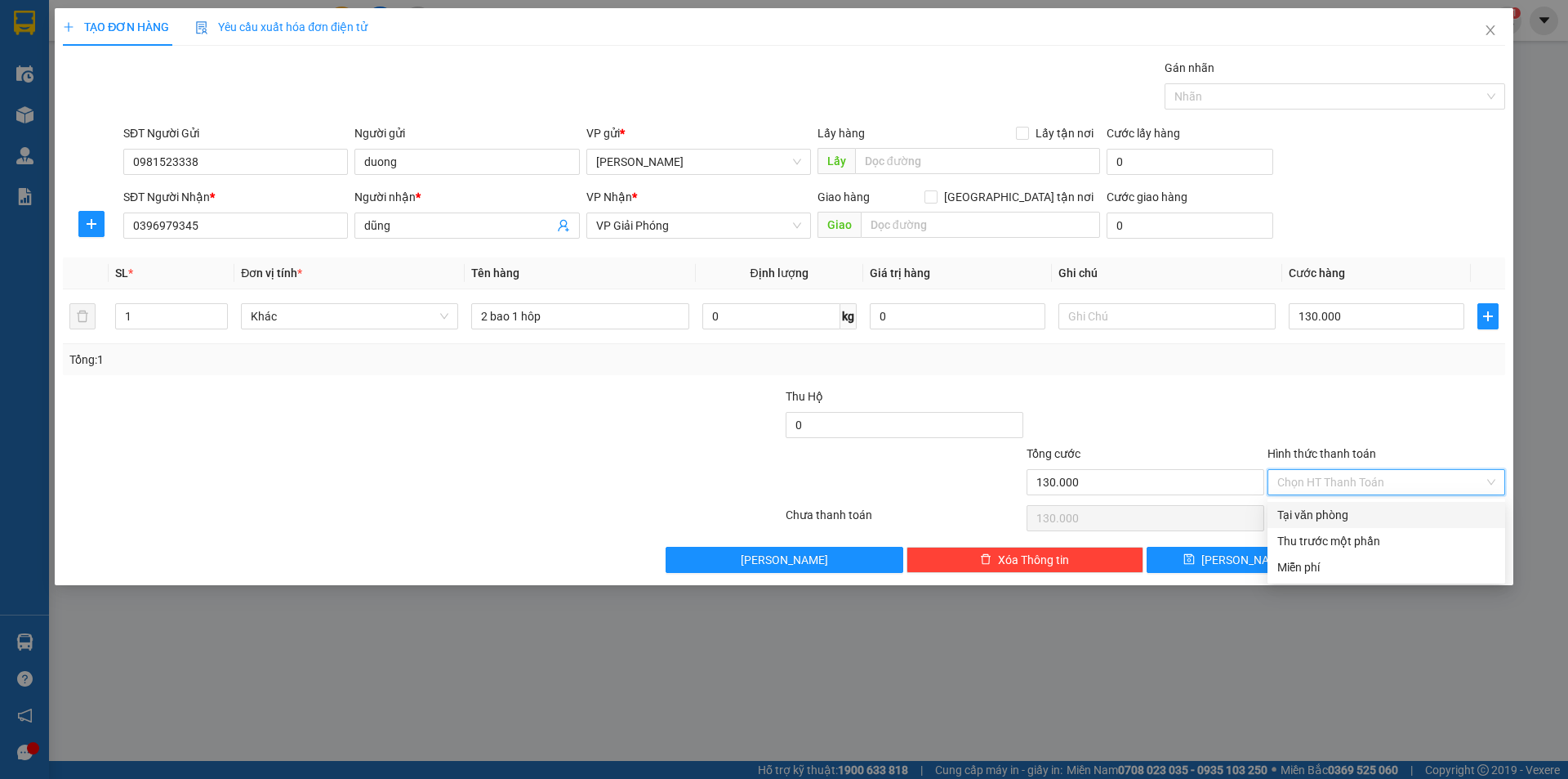
click at [1285, 415] on div at bounding box center [1386, 415] width 241 height 58
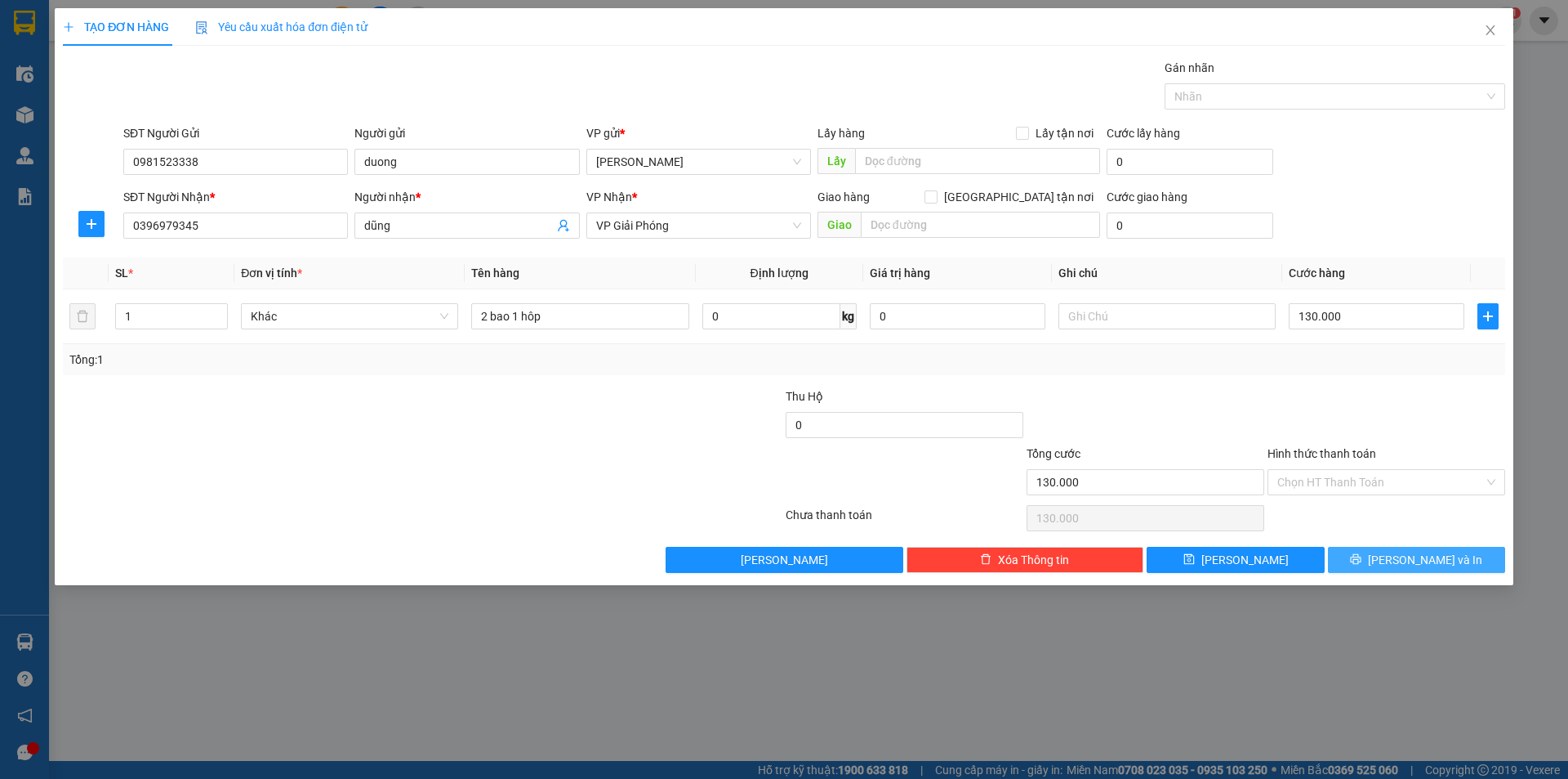
click at [1362, 561] on icon "printer" at bounding box center [1356, 559] width 12 height 12
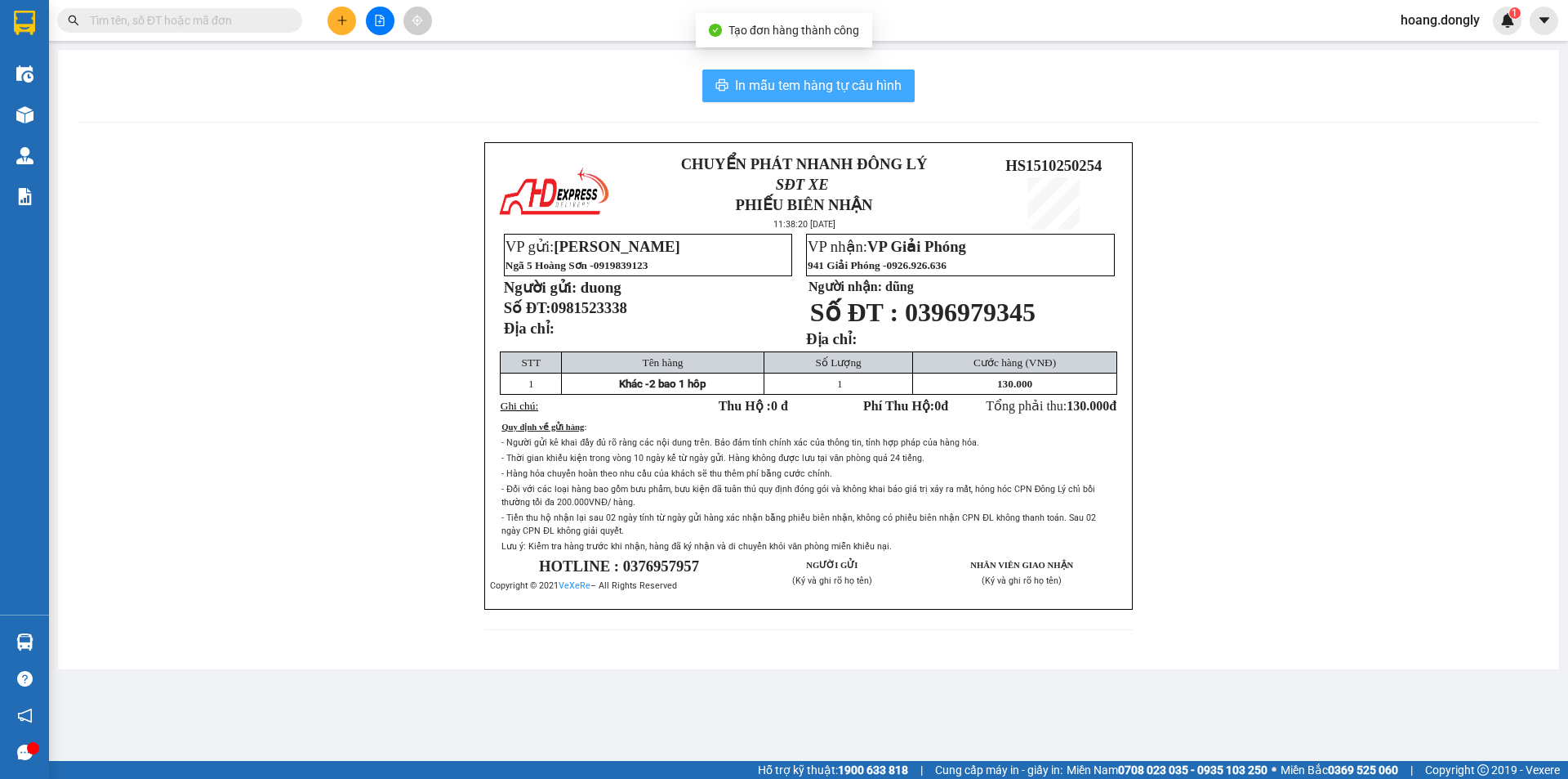
click at [765, 84] on span "In mẫu tem hàng tự cấu hình" at bounding box center [818, 85] width 167 height 21
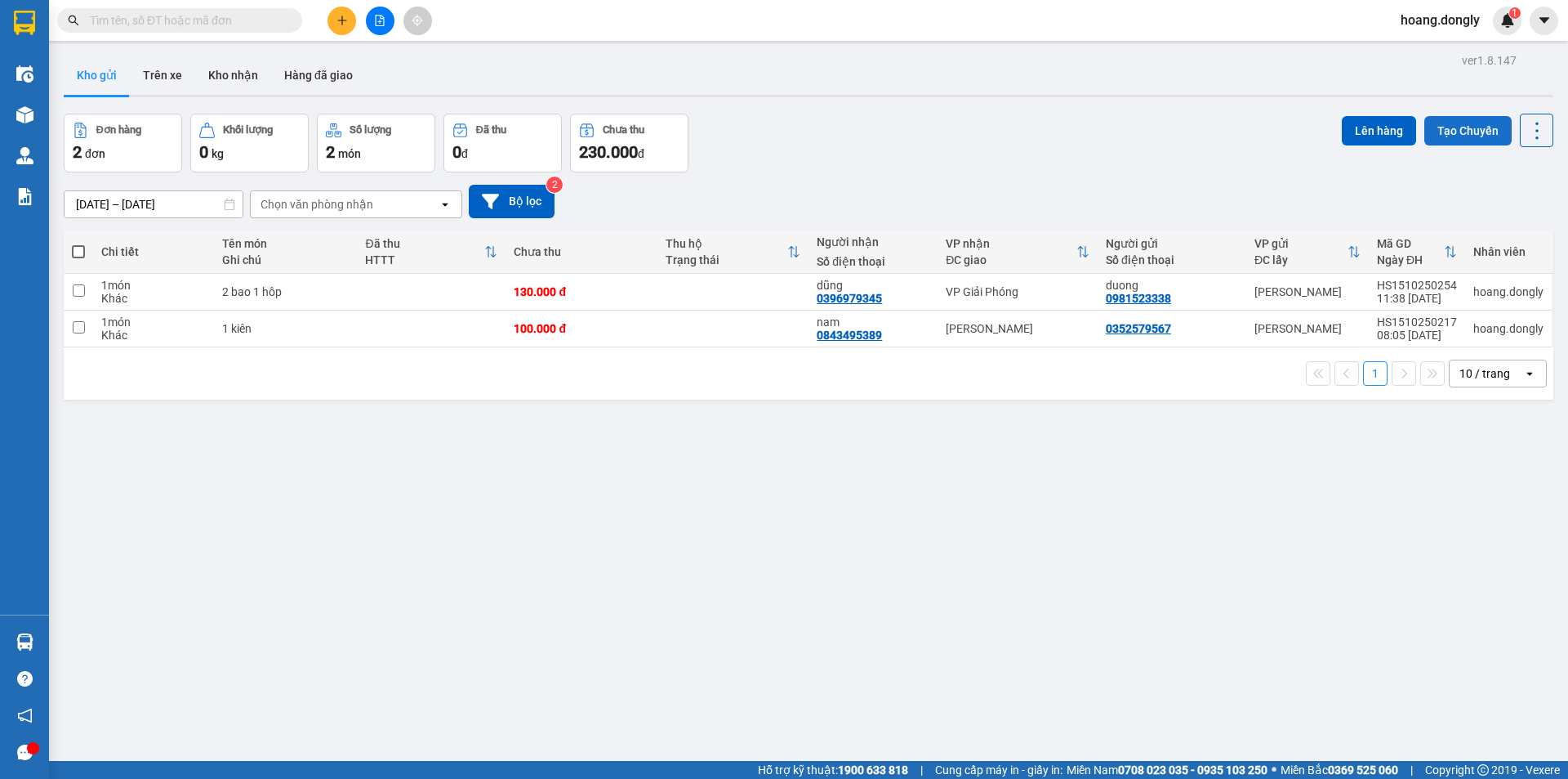
click at [1453, 132] on button "Tạo Chuyến" at bounding box center [1467, 131] width 87 height 29
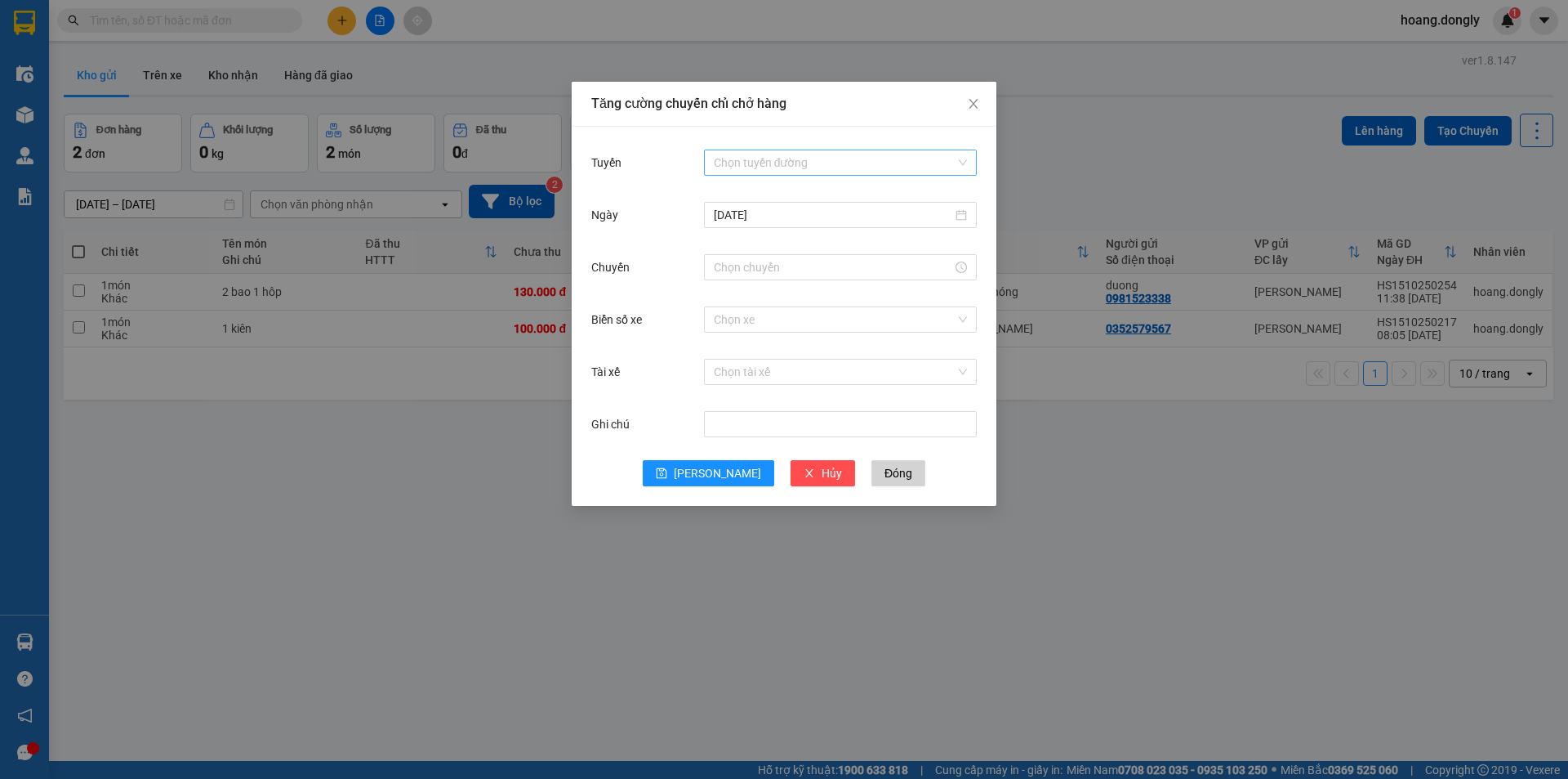
click at [834, 168] on input "Tuyến" at bounding box center [834, 162] width 241 height 24
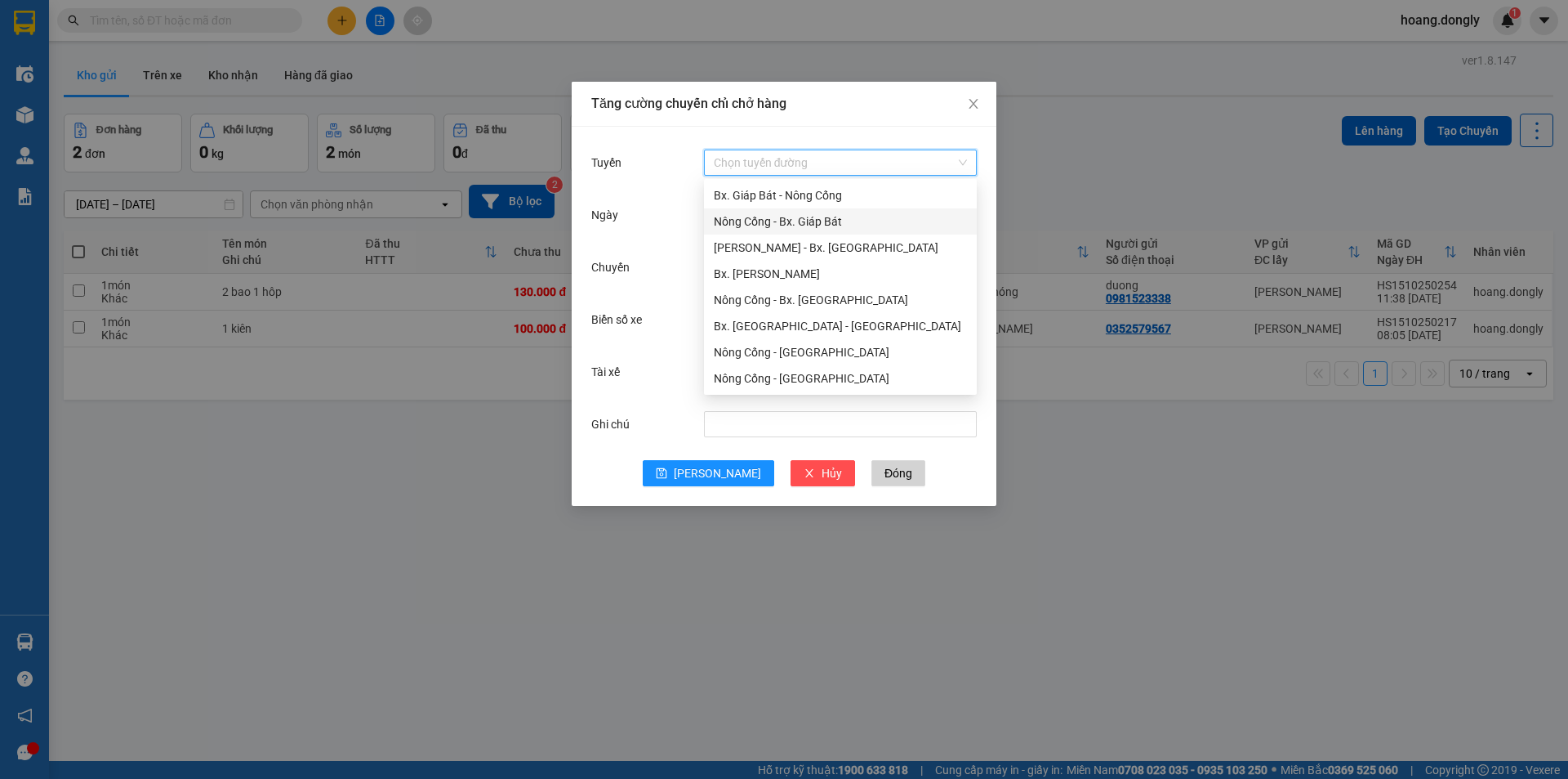
click at [802, 226] on div "Nông Cống - Bx. Giáp Bát" at bounding box center [840, 221] width 253 height 18
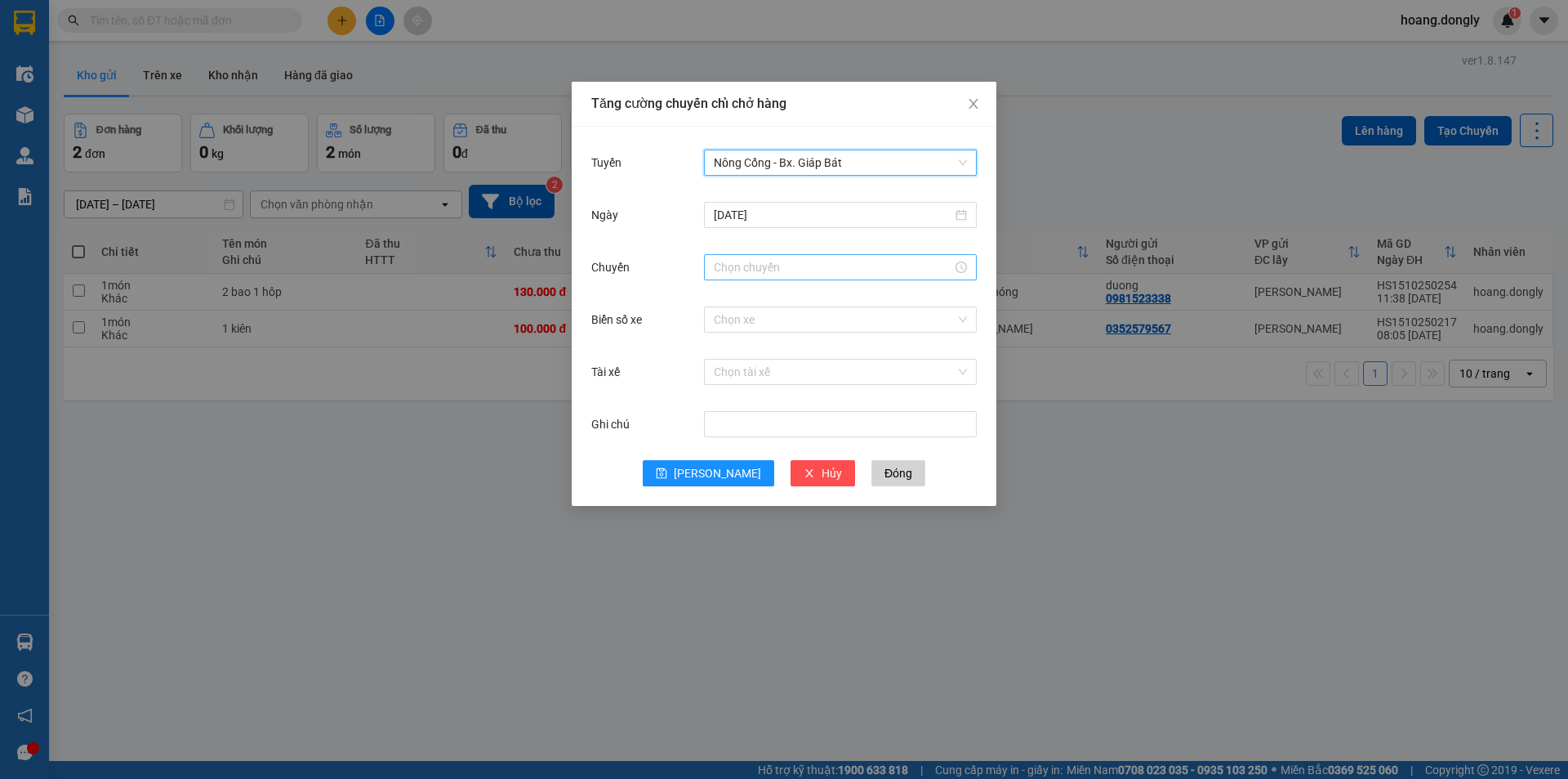
click at [781, 263] on input "Chuyến" at bounding box center [833, 267] width 238 height 18
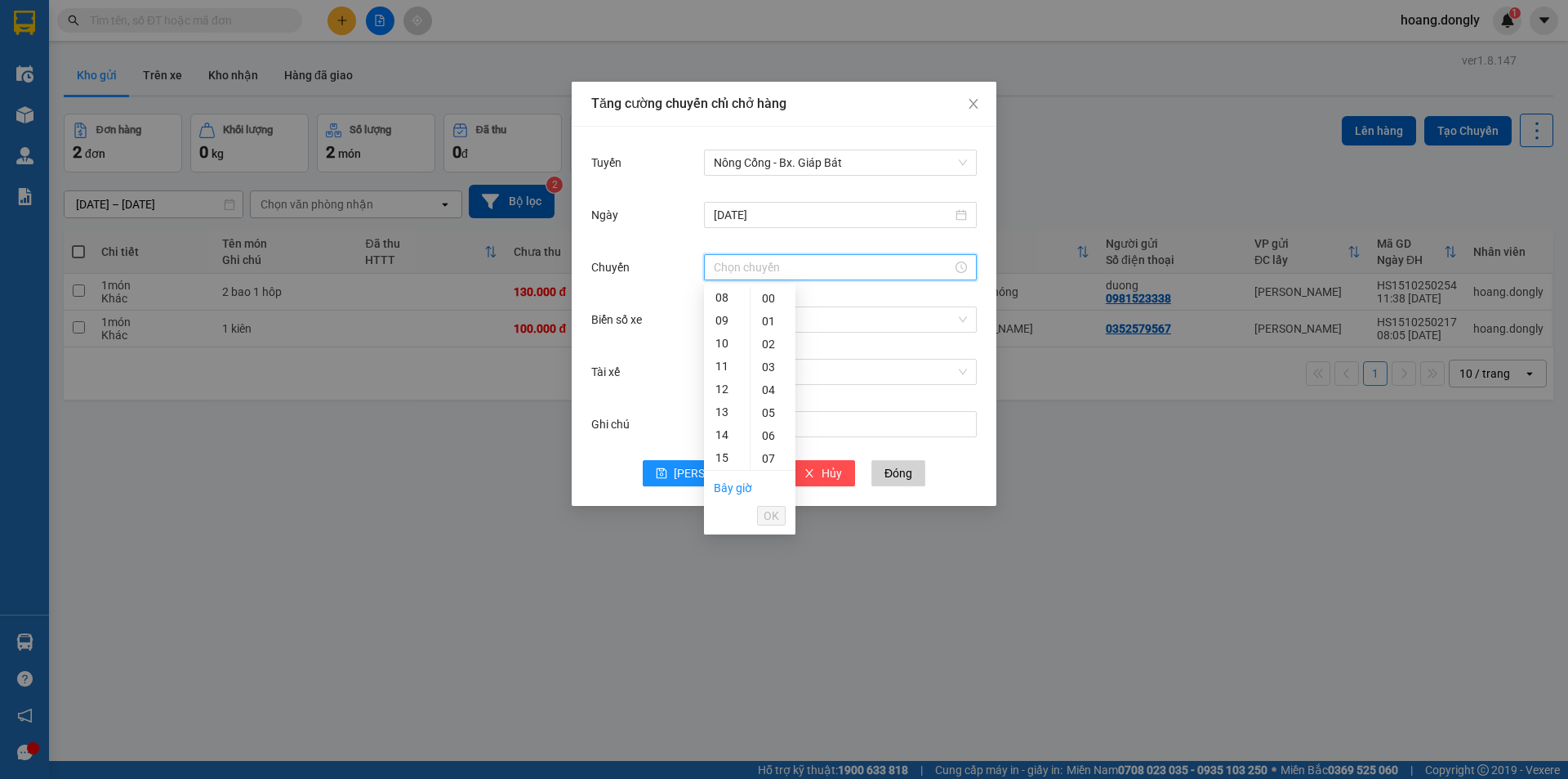
scroll to position [183, 0]
click at [724, 366] on div "11" at bounding box center [727, 367] width 46 height 22
click at [770, 312] on div "40" at bounding box center [773, 314] width 45 height 22
type input "11:40"
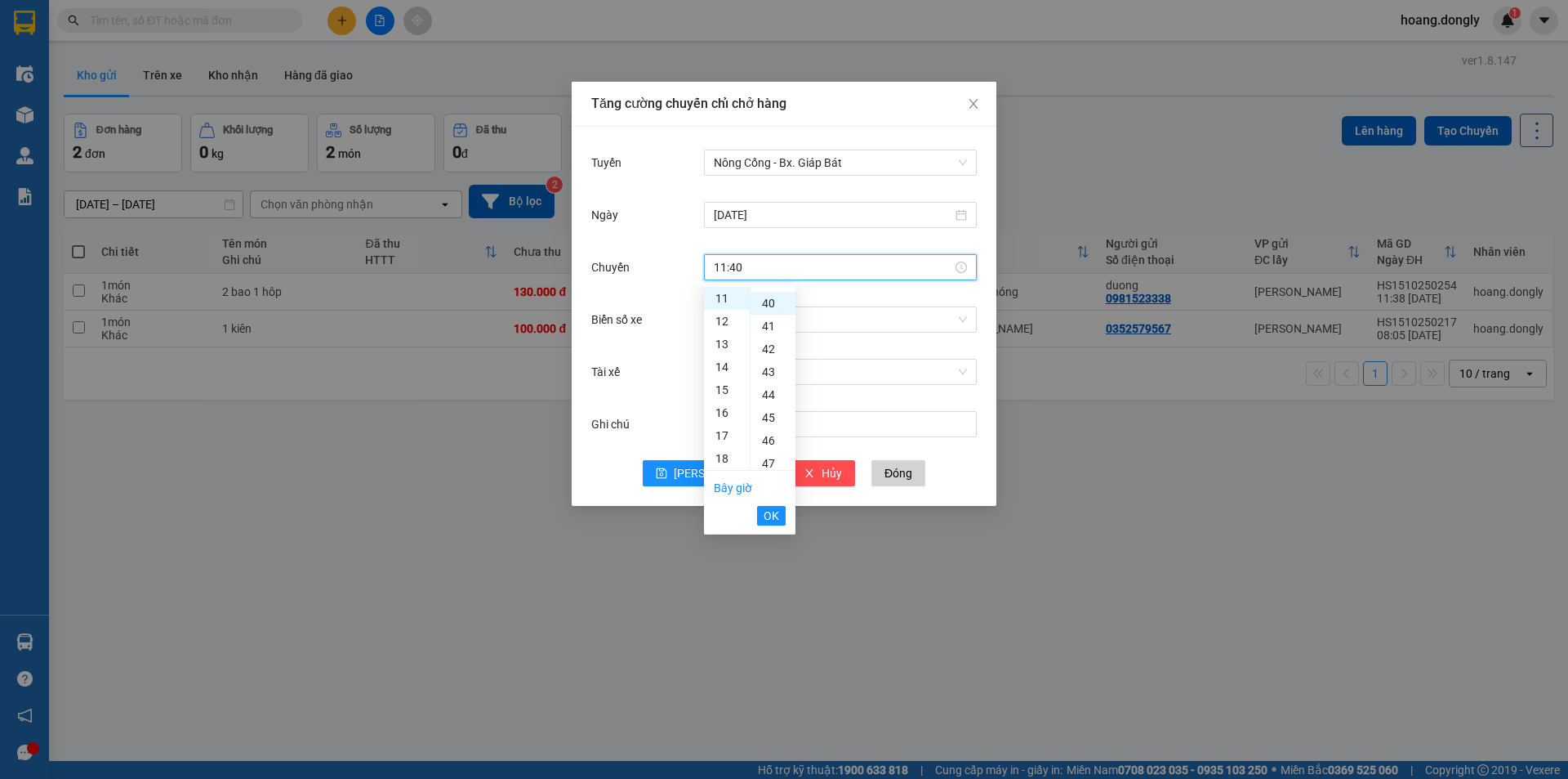
scroll to position [915, 0]
click at [765, 520] on span "OK" at bounding box center [772, 515] width 16 height 18
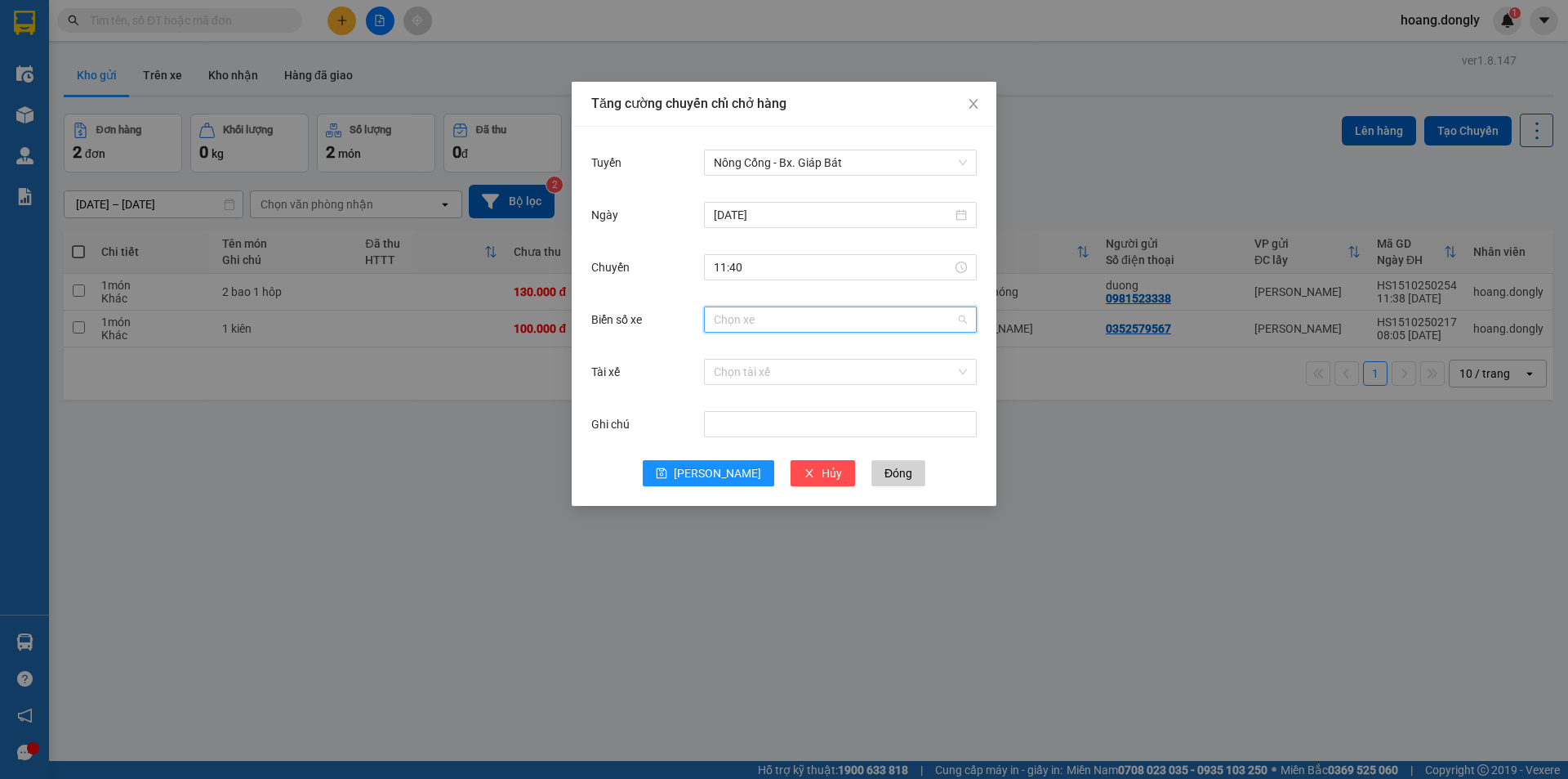
click at [722, 324] on input "Biển số xe" at bounding box center [834, 319] width 241 height 24
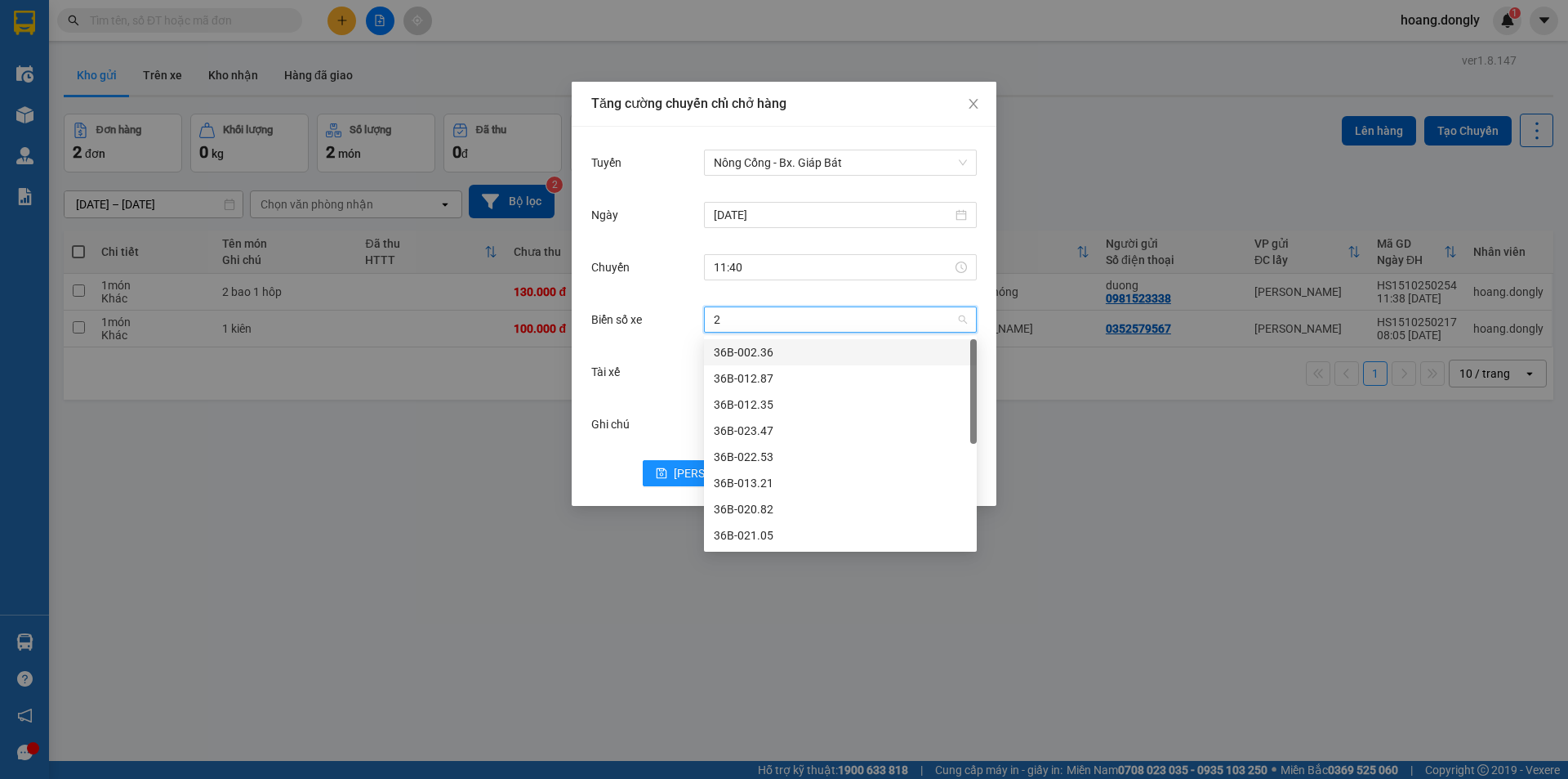
type input "28"
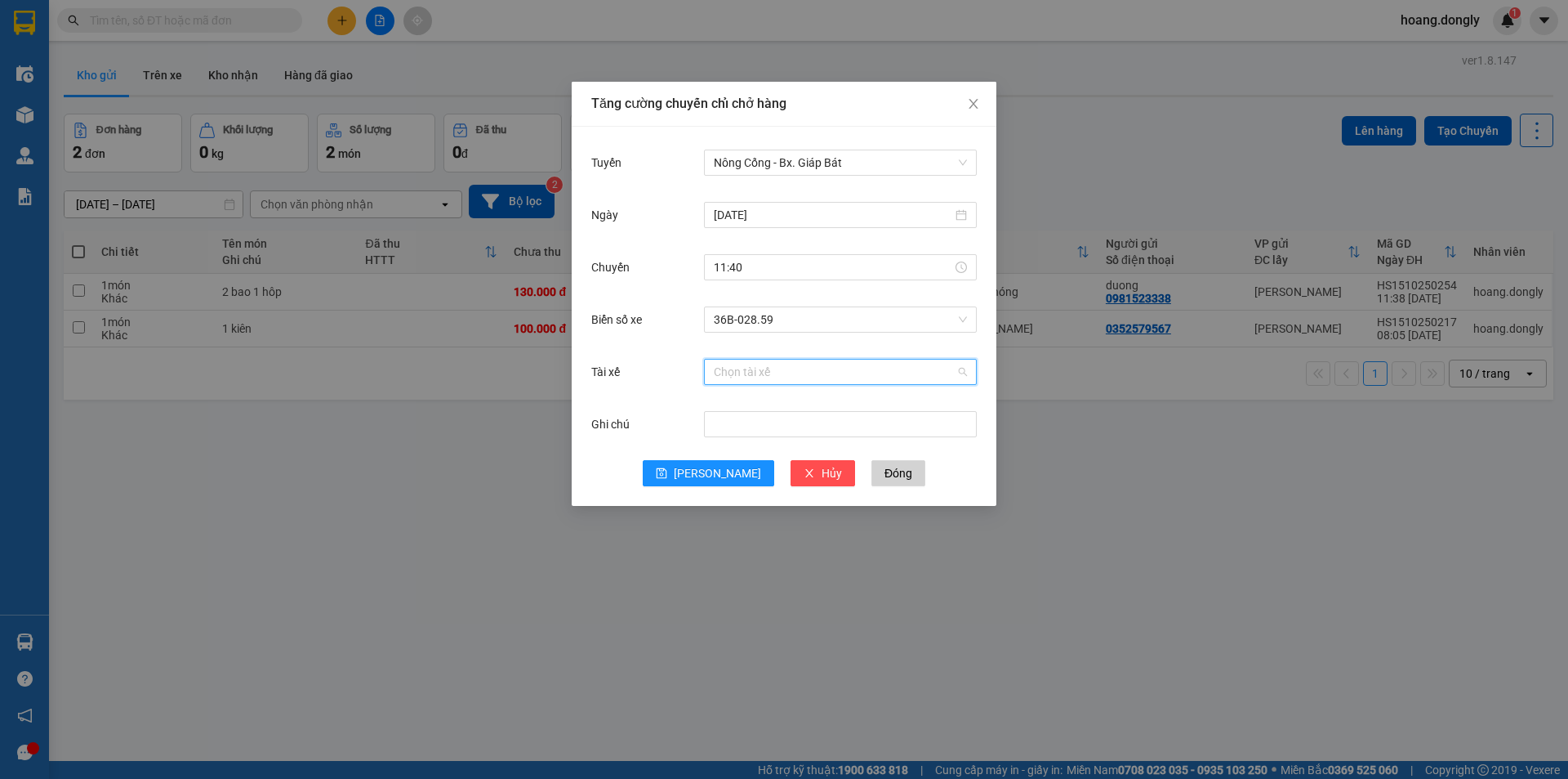
click at [737, 362] on input "Tài xế" at bounding box center [834, 371] width 241 height 24
type input "trương"
click at [782, 401] on div "LT [PERSON_NAME]" at bounding box center [840, 405] width 253 height 18
click at [711, 474] on span "[PERSON_NAME]" at bounding box center [717, 473] width 87 height 18
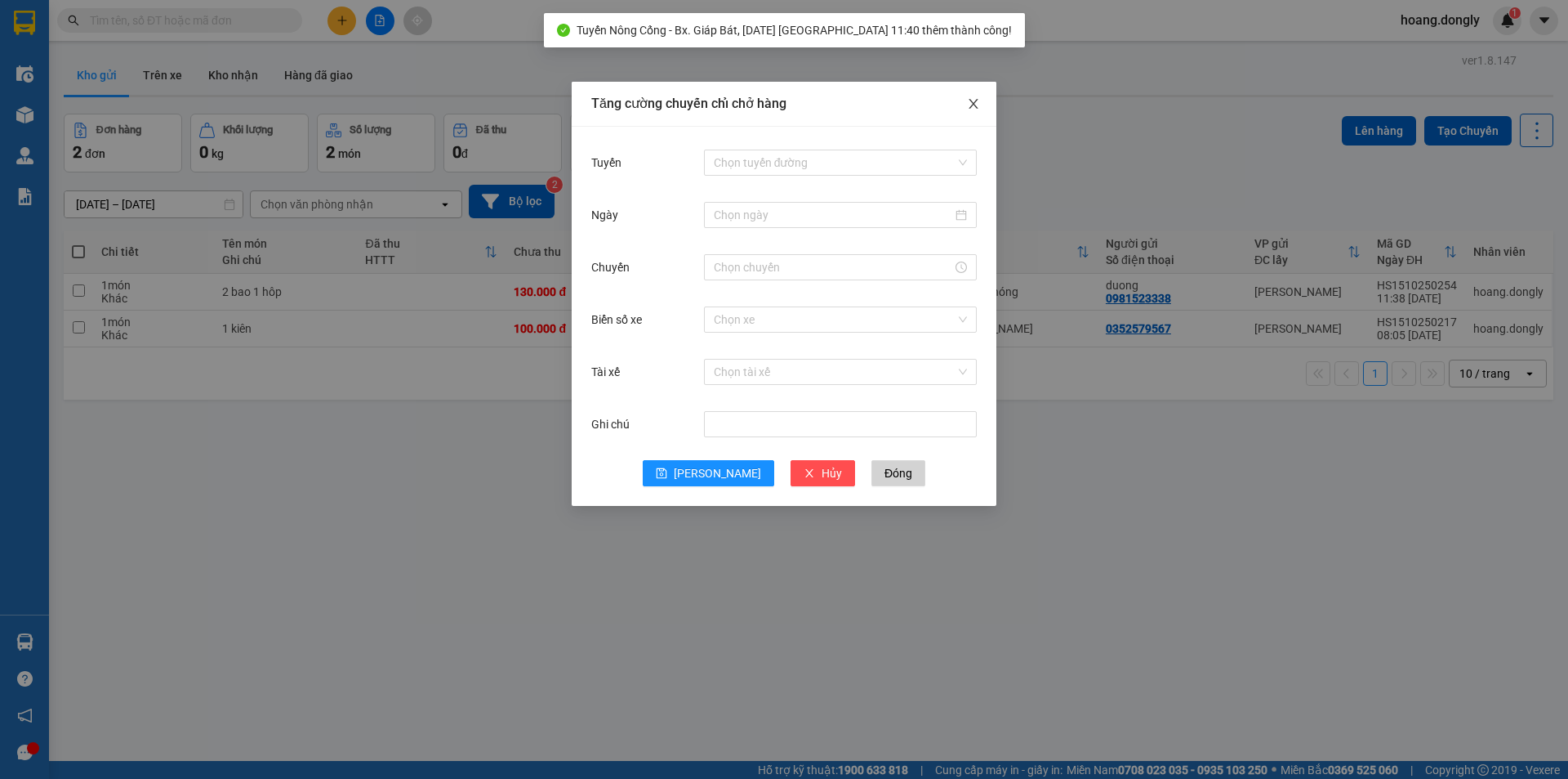
click at [972, 103] on icon "close" at bounding box center [973, 104] width 9 height 10
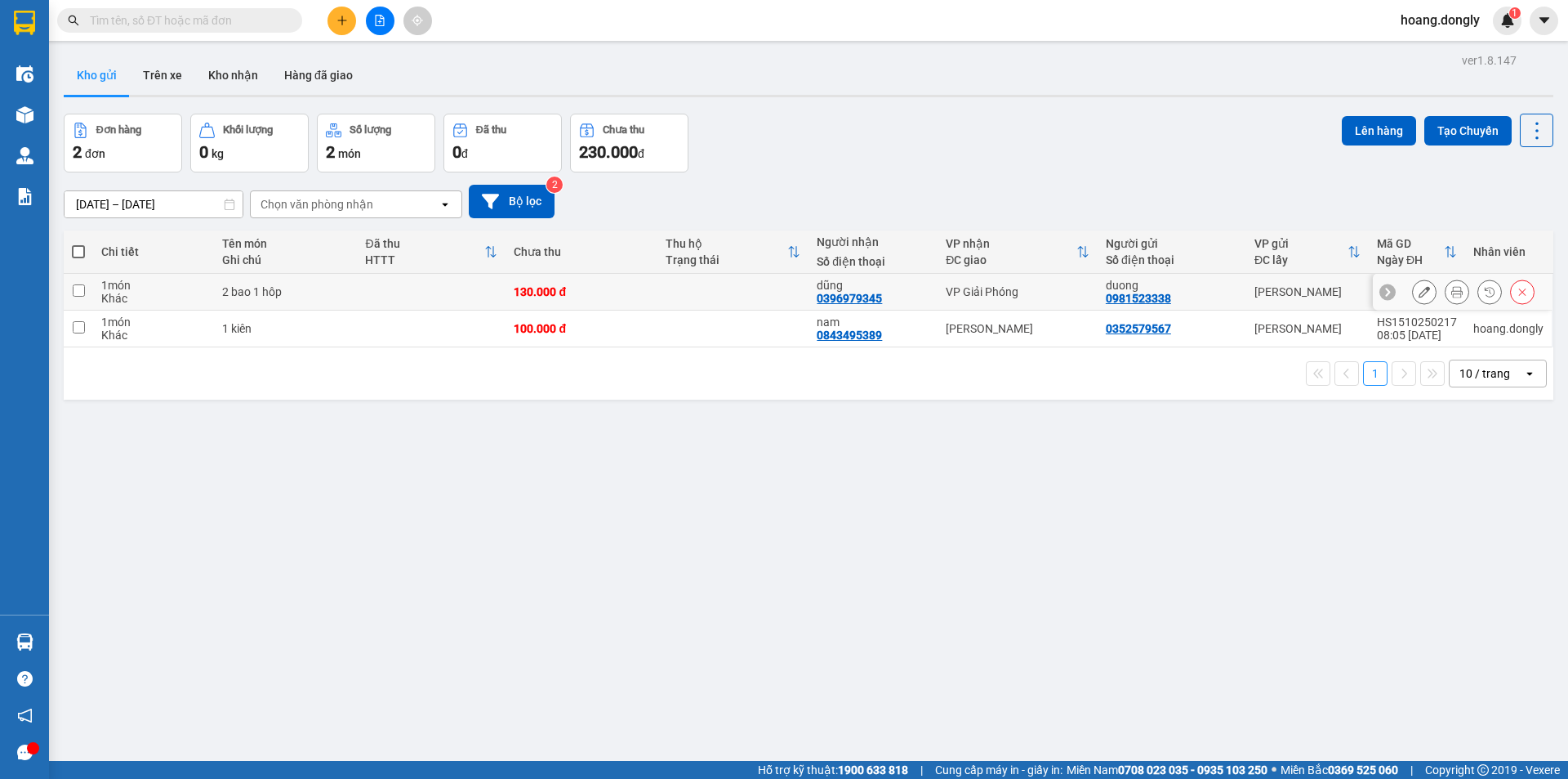
click at [375, 292] on td at bounding box center [431, 292] width 148 height 37
checkbox input "true"
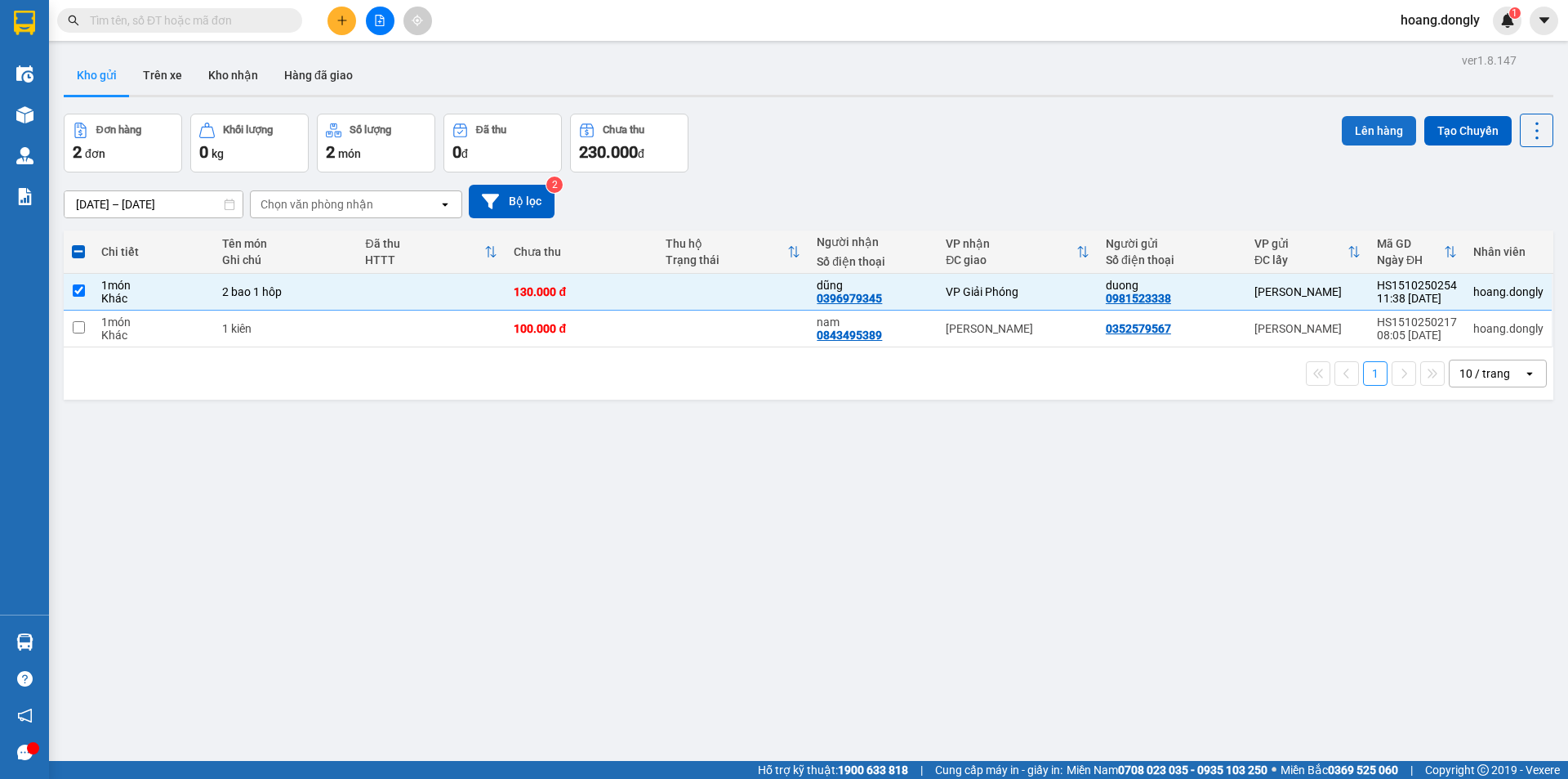
click at [1368, 122] on button "Lên hàng" at bounding box center [1379, 131] width 74 height 29
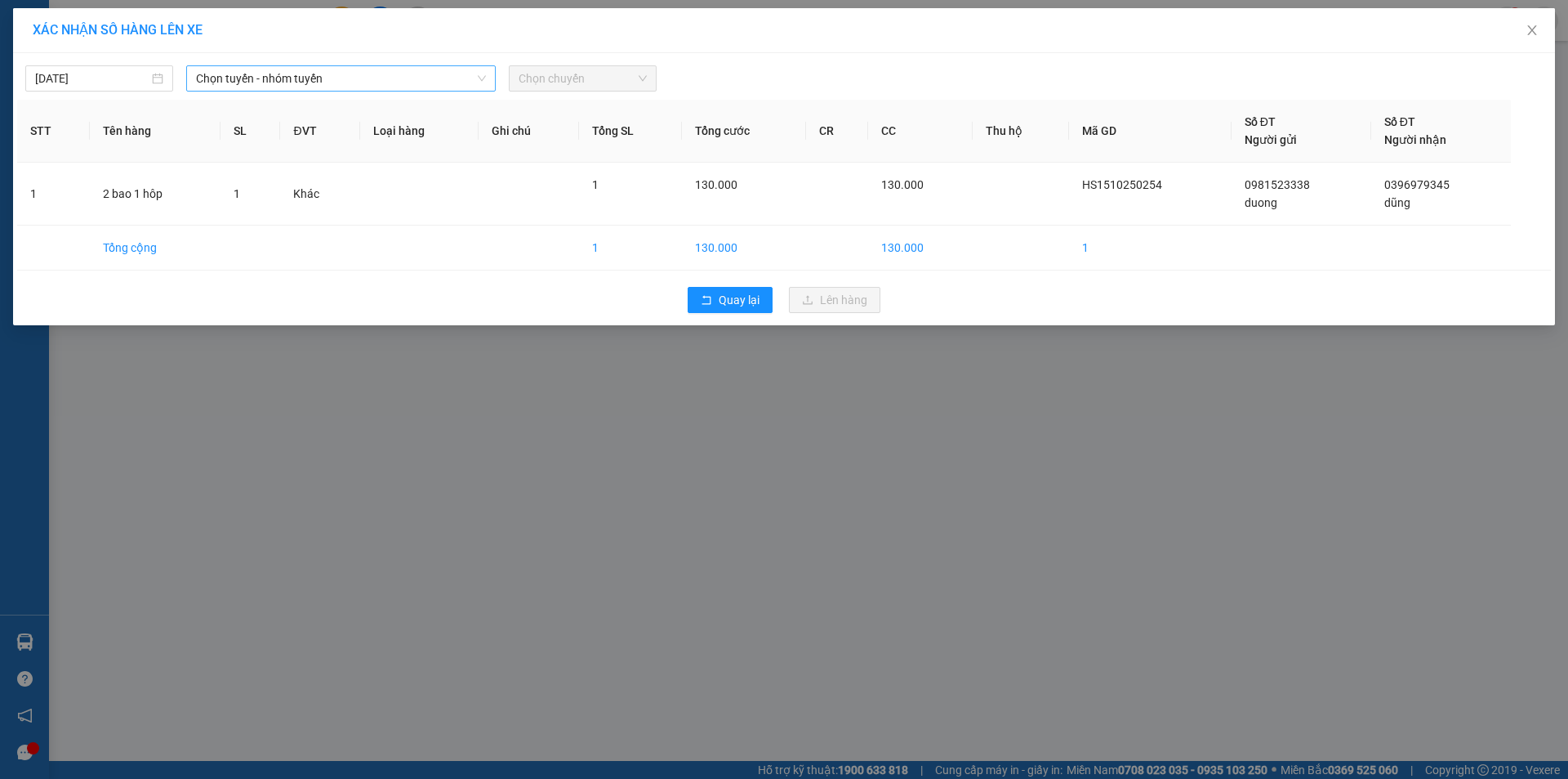
click at [361, 82] on span "Chọn tuyến - nhóm tuyến" at bounding box center [341, 78] width 290 height 24
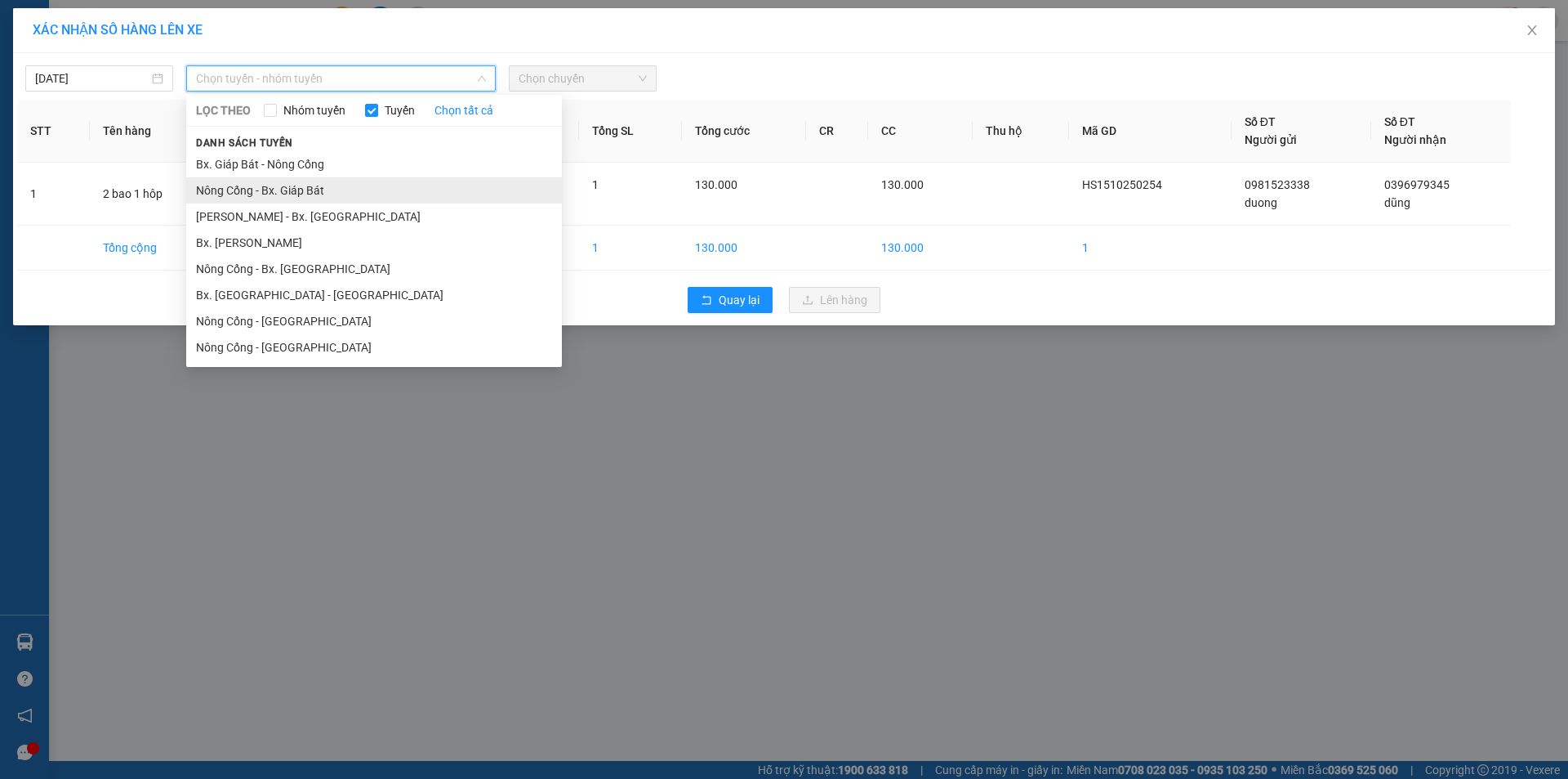
click at [311, 188] on li "Nông Cống - Bx. Giáp Bát" at bounding box center [374, 190] width 376 height 26
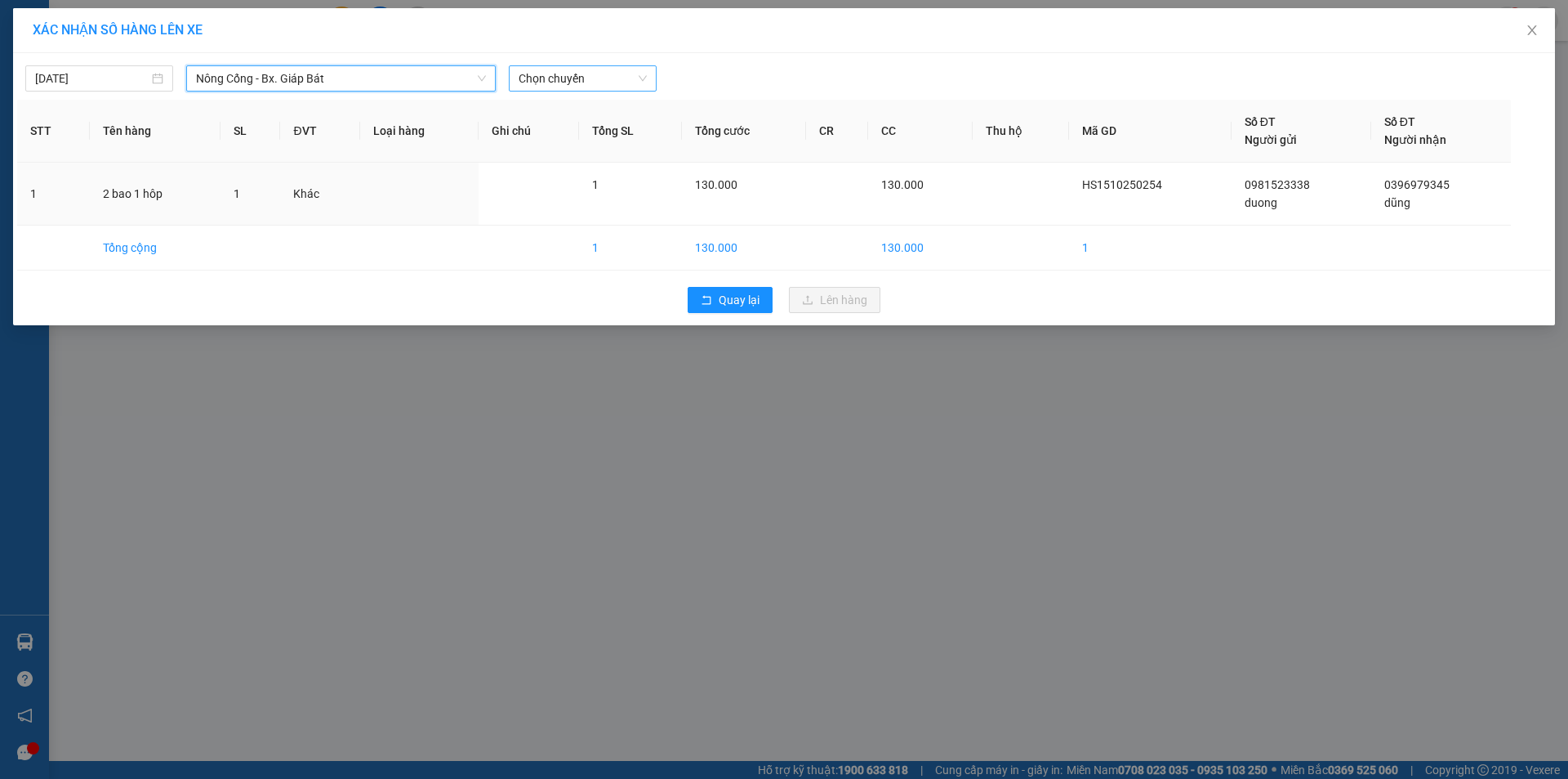
click at [610, 81] on span "Chọn chuyến" at bounding box center [582, 78] width 128 height 24
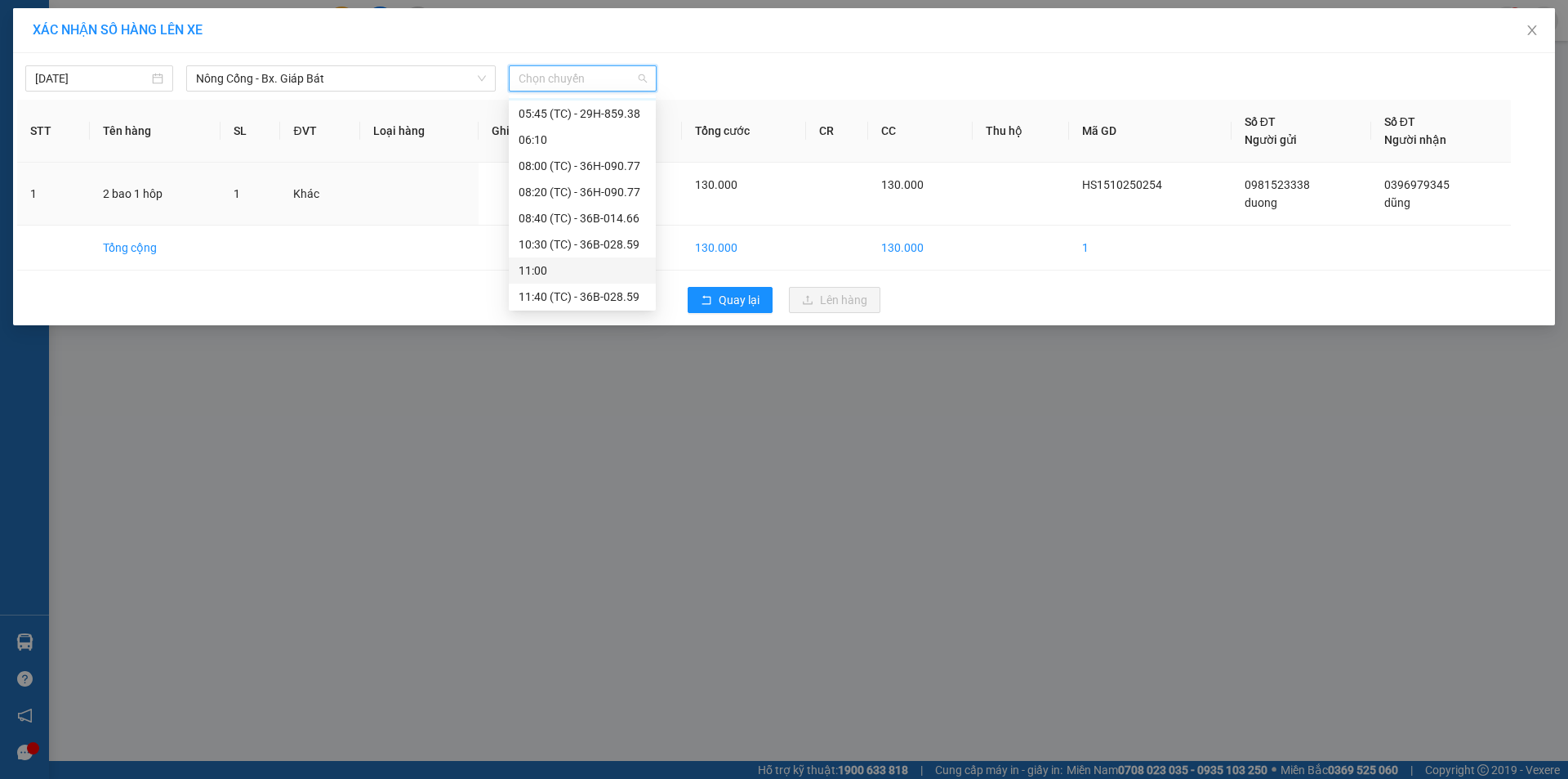
scroll to position [26, 0]
click at [571, 296] on div "11:40 (TC) - 36B-028.59" at bounding box center [582, 294] width 127 height 18
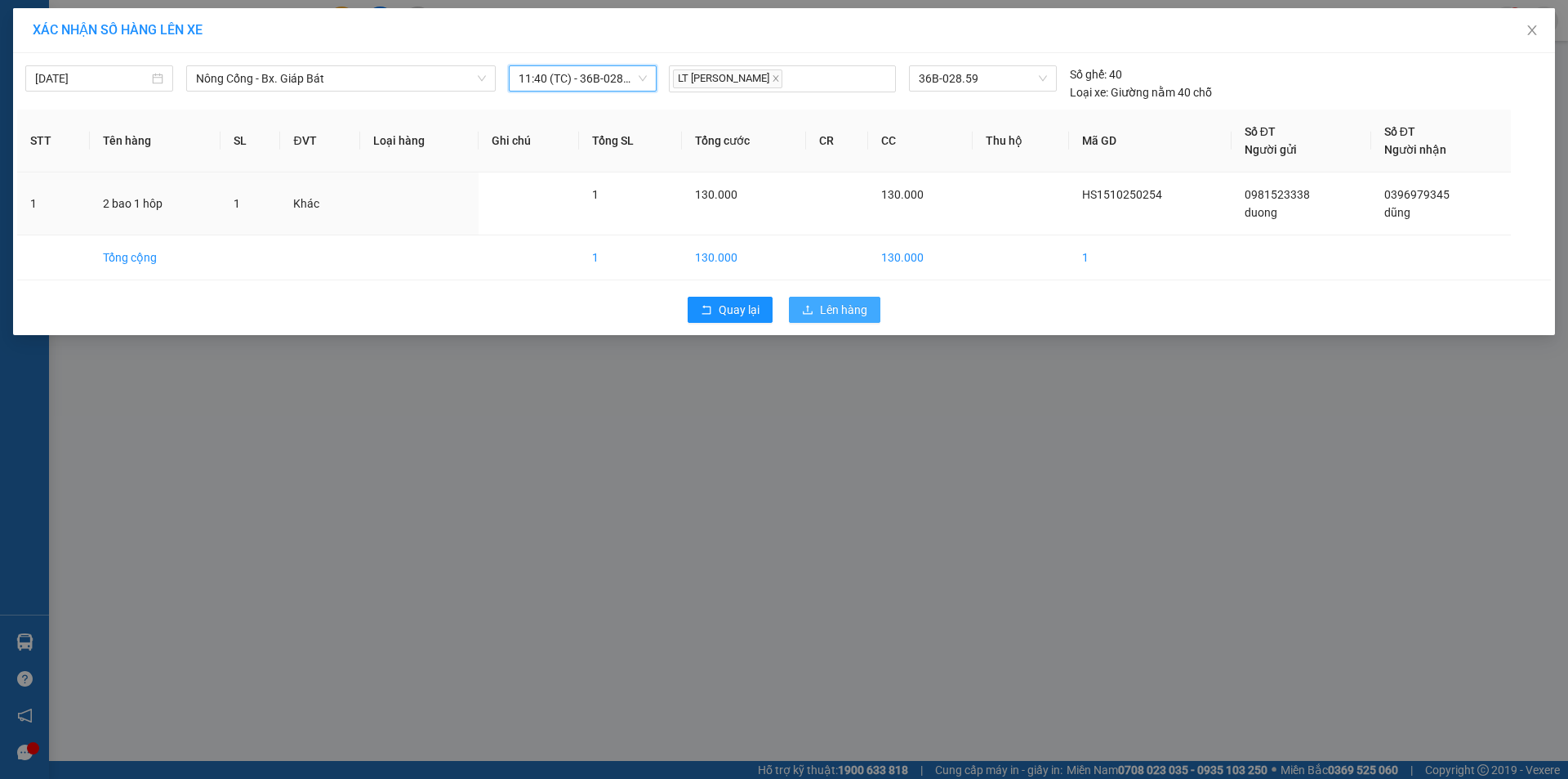
click at [844, 306] on span "Lên hàng" at bounding box center [843, 310] width 47 height 18
